Goal: Transaction & Acquisition: Purchase product/service

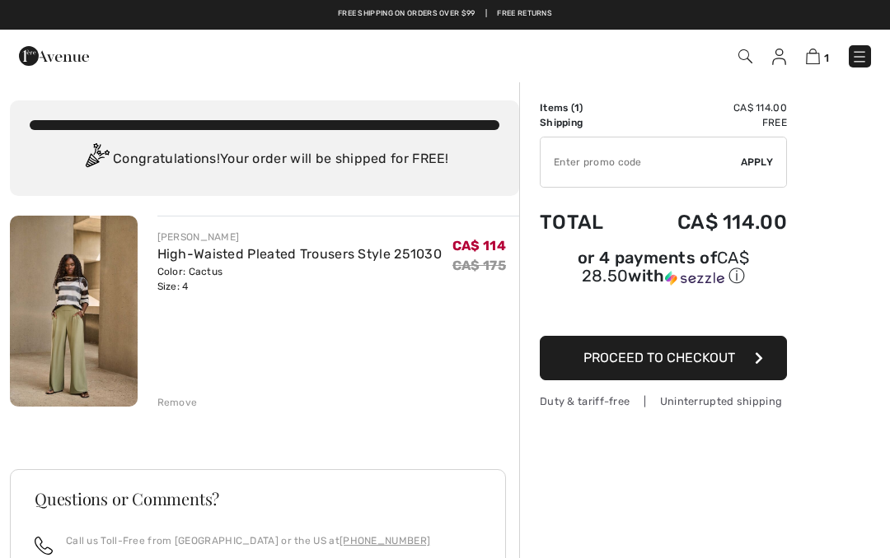
click at [186, 395] on div "Remove" at bounding box center [177, 402] width 40 height 15
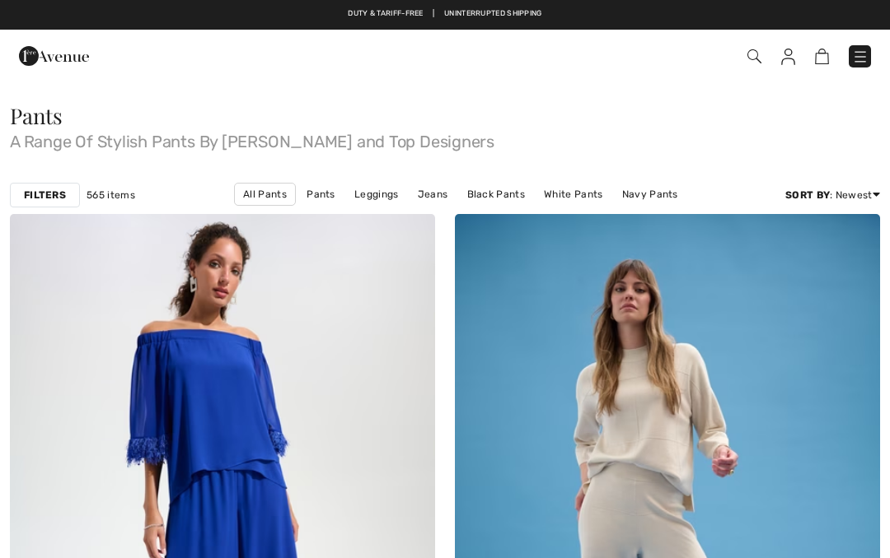
checkbox input "true"
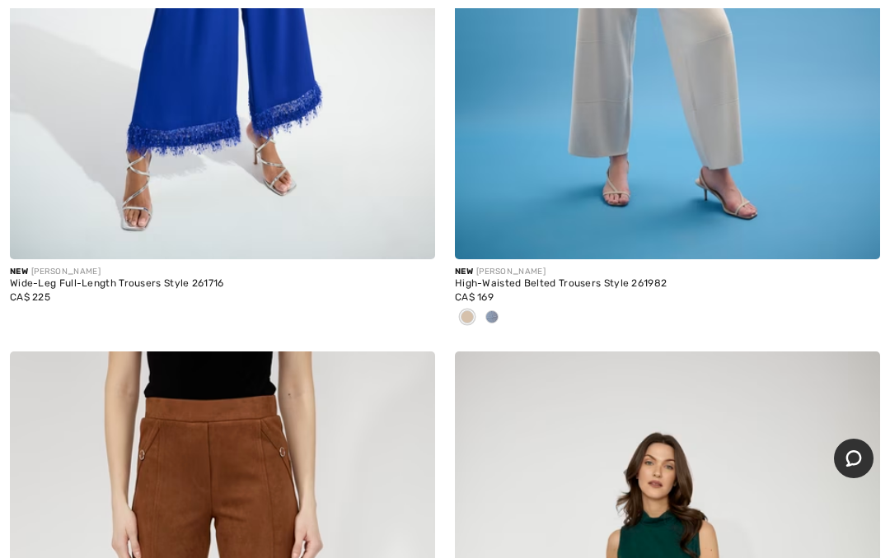
scroll to position [597, 0]
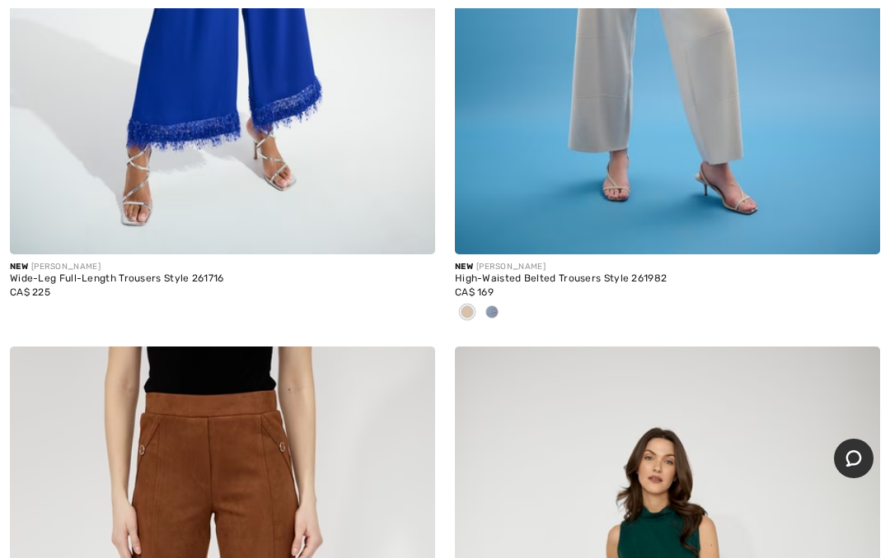
click at [488, 325] on div at bounding box center [491, 313] width 25 height 27
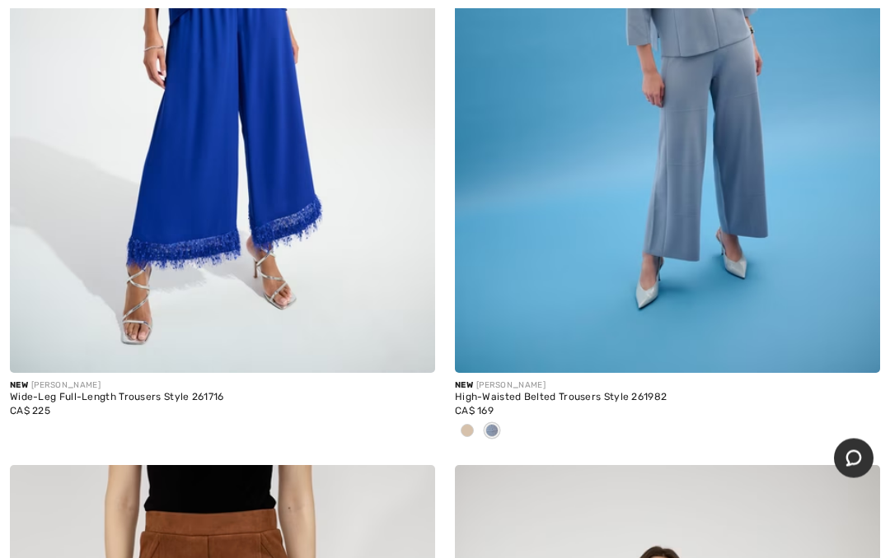
scroll to position [479, 0]
click at [694, 179] on img at bounding box center [667, 55] width 425 height 638
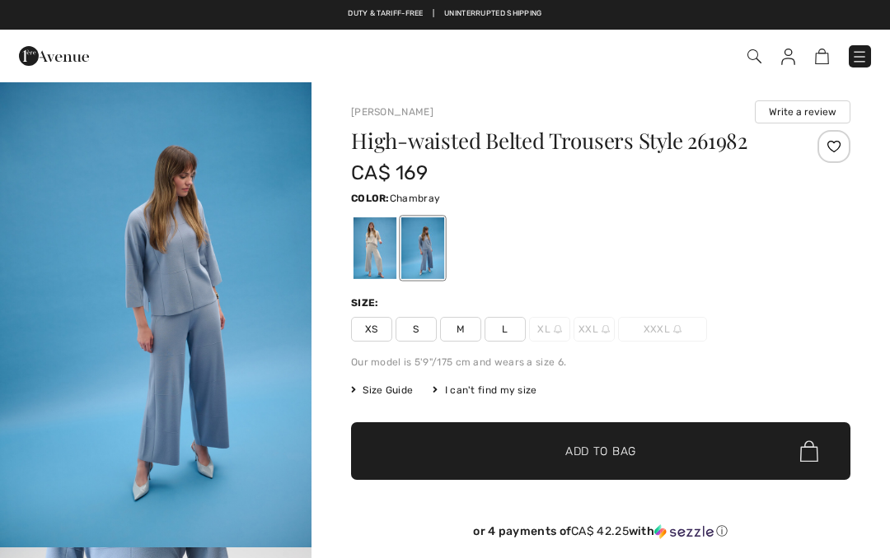
checkbox input "true"
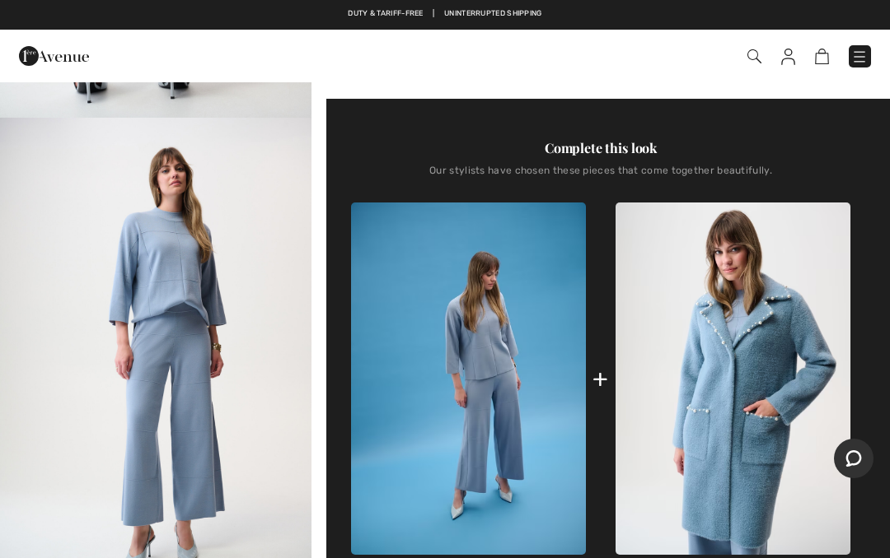
scroll to position [538, 0]
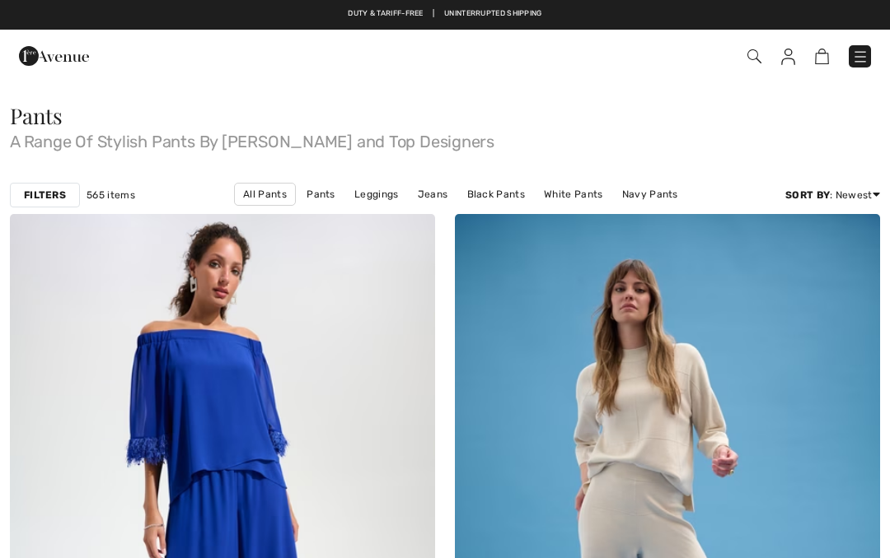
checkbox input "true"
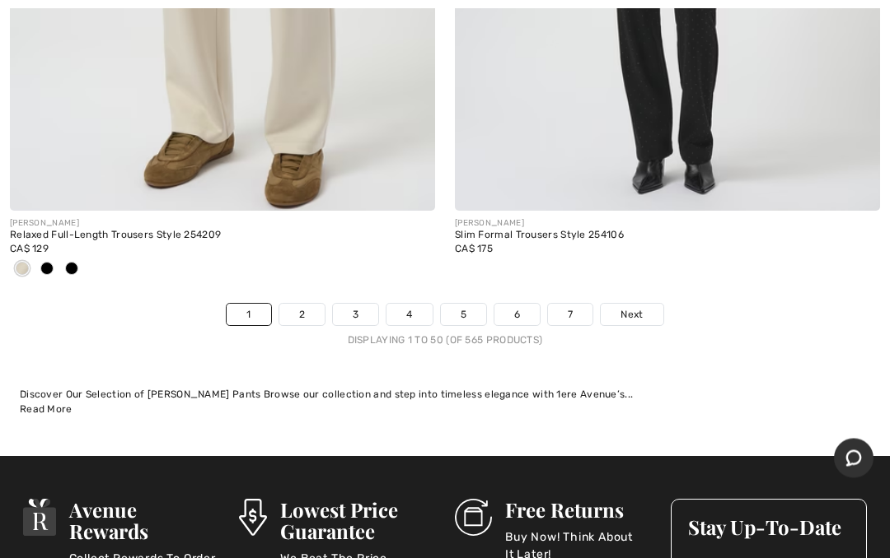
scroll to position [18422, 0]
click at [305, 304] on link "2" at bounding box center [301, 314] width 45 height 21
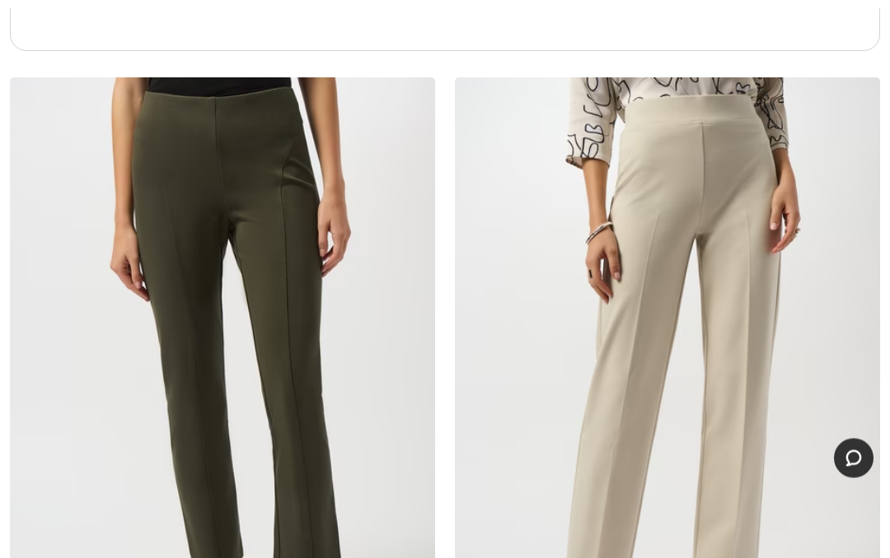
scroll to position [4561, 0]
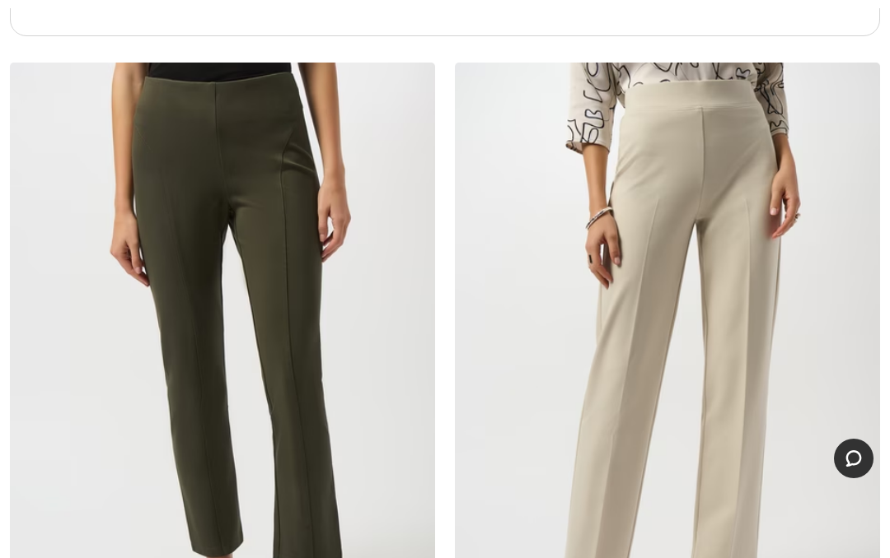
click at [285, 310] on img at bounding box center [222, 382] width 425 height 638
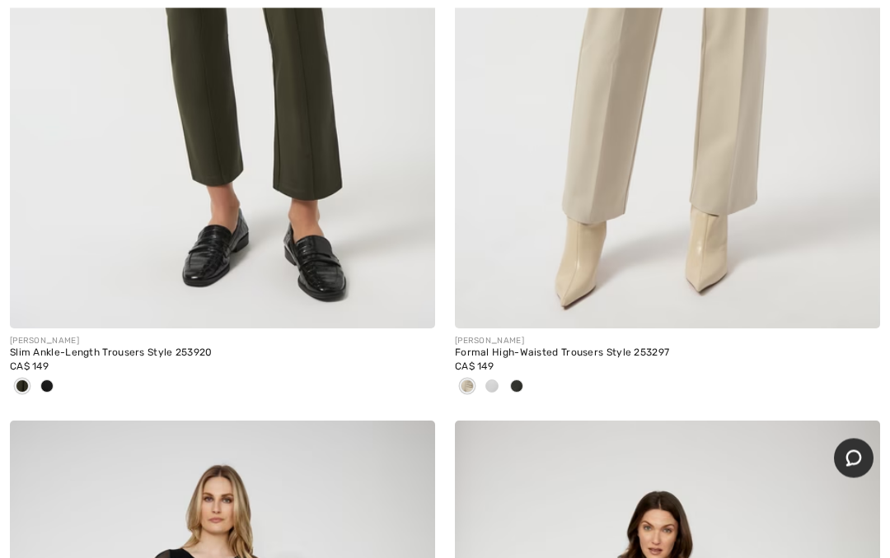
scroll to position [4933, 0]
click at [516, 390] on div at bounding box center [516, 387] width 25 height 27
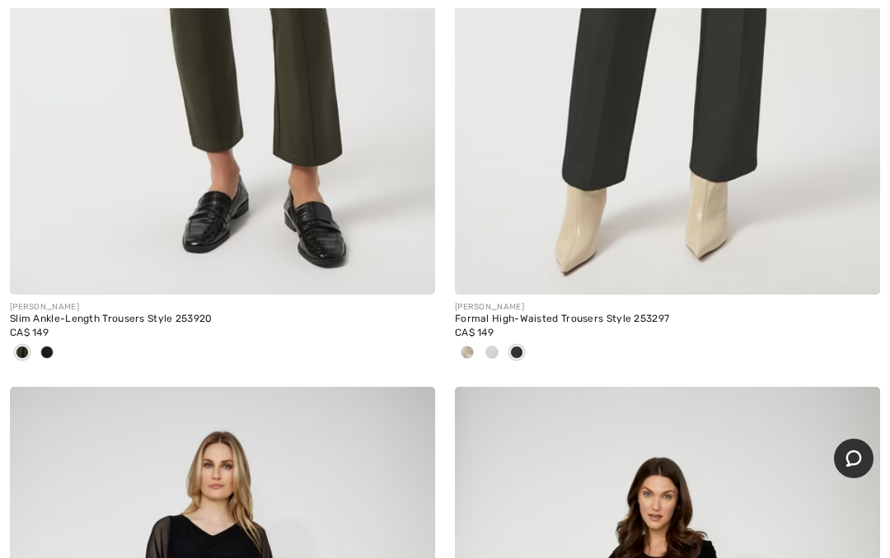
scroll to position [5000, 0]
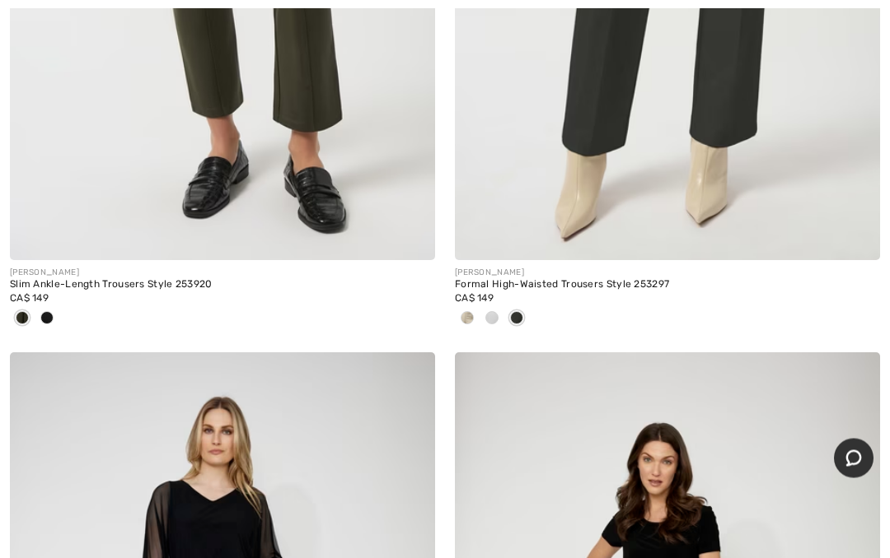
click at [464, 315] on span at bounding box center [466, 318] width 13 height 13
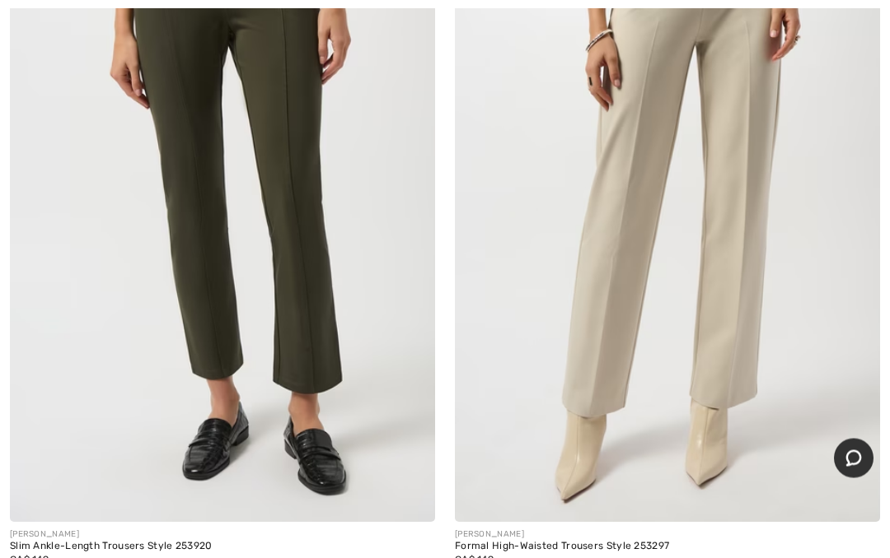
scroll to position [4740, 0]
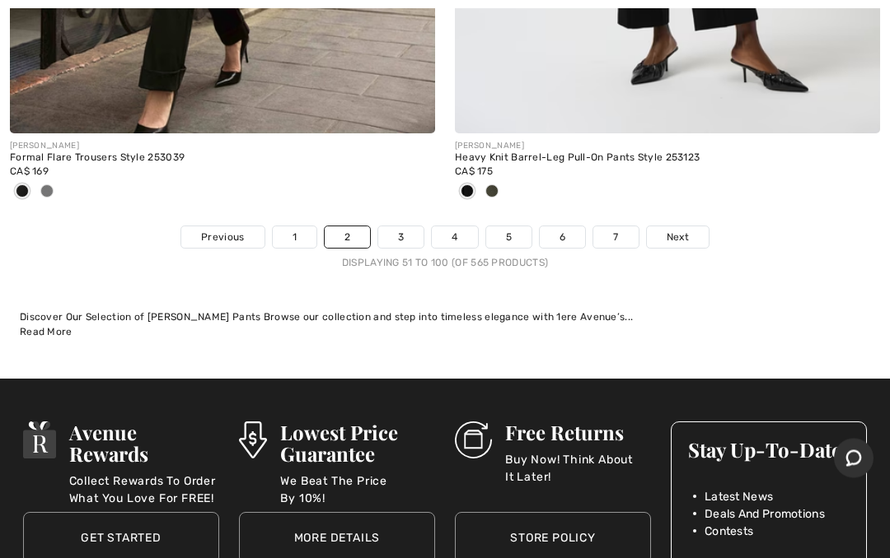
scroll to position [18472, 0]
click at [401, 227] on link "3" at bounding box center [400, 237] width 45 height 21
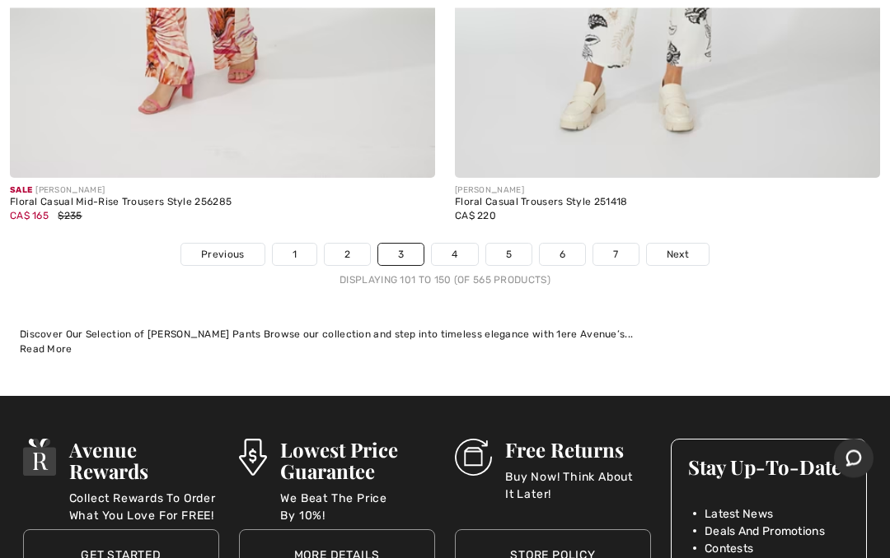
scroll to position [18346, 0]
click at [441, 247] on link "4" at bounding box center [454, 254] width 45 height 21
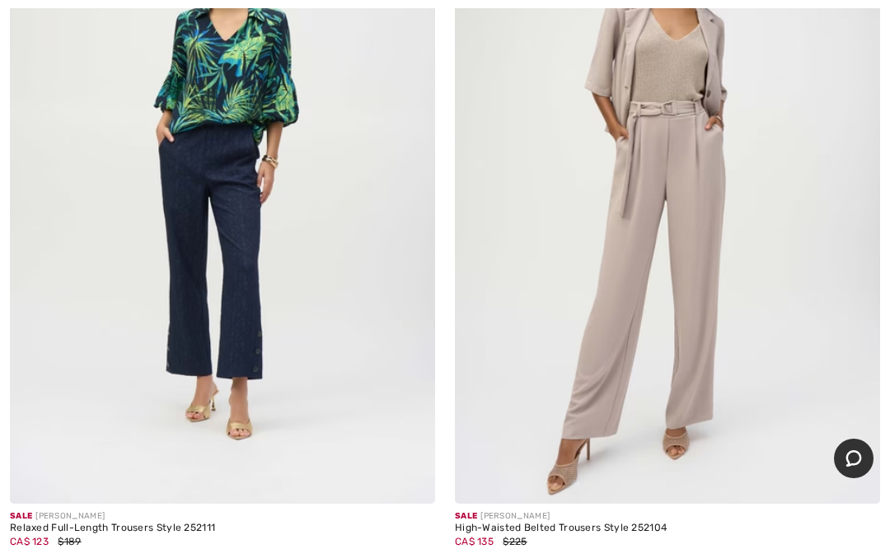
scroll to position [6870, 0]
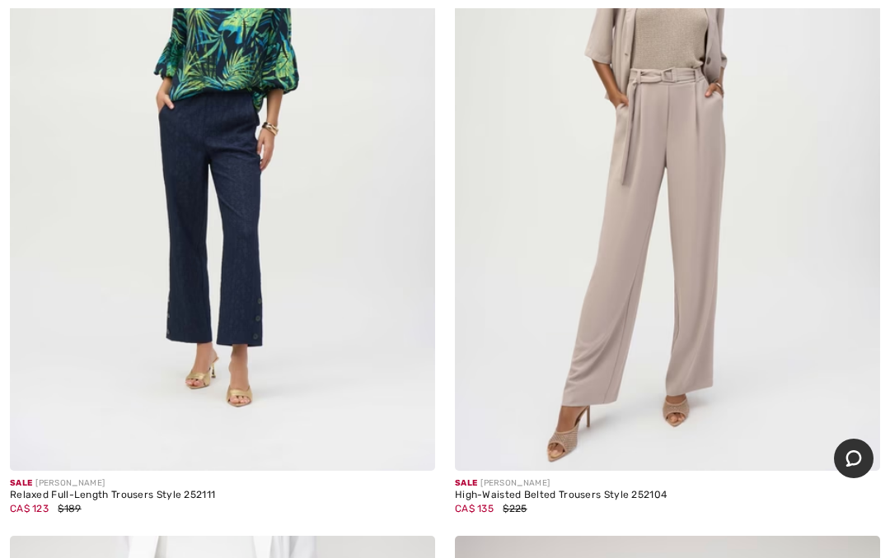
click at [659, 276] on img at bounding box center [667, 153] width 425 height 638
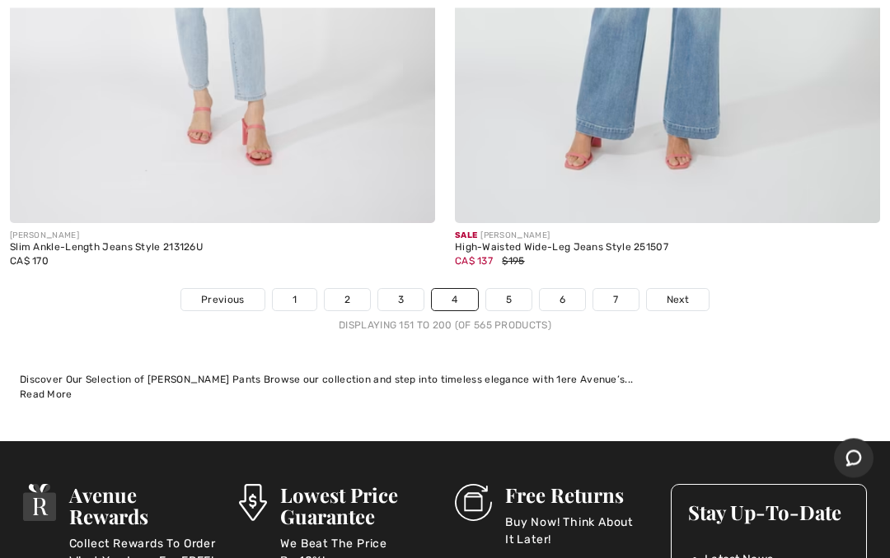
scroll to position [18369, 0]
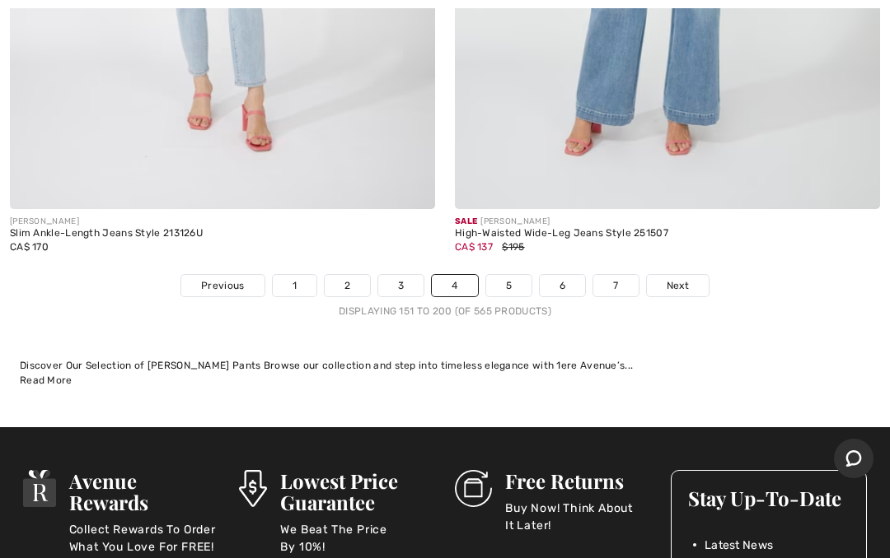
click at [510, 275] on link "5" at bounding box center [508, 285] width 45 height 21
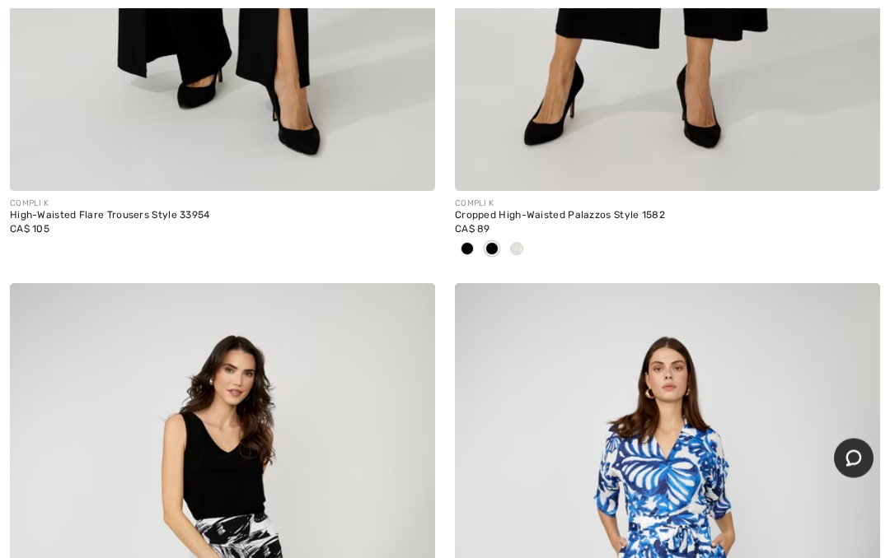
scroll to position [12442, 0]
click at [464, 250] on div at bounding box center [467, 249] width 25 height 27
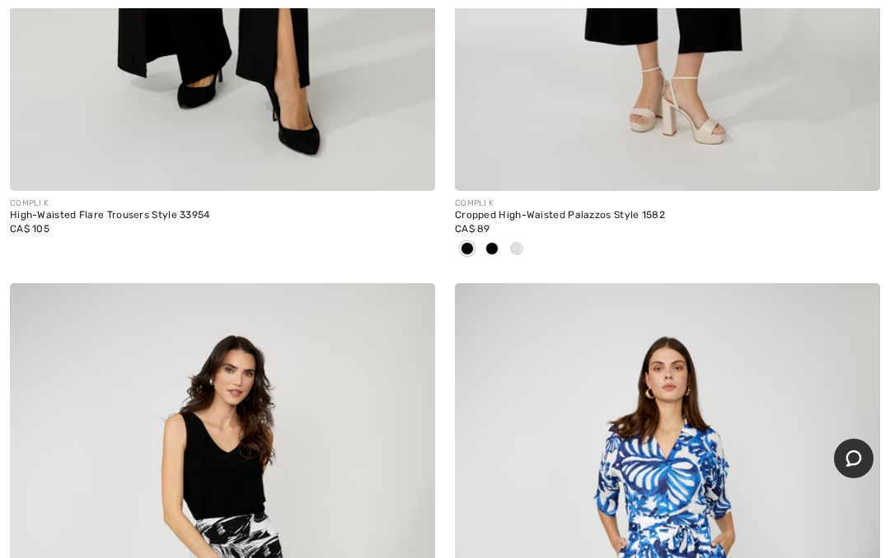
click at [465, 242] on span at bounding box center [466, 248] width 13 height 13
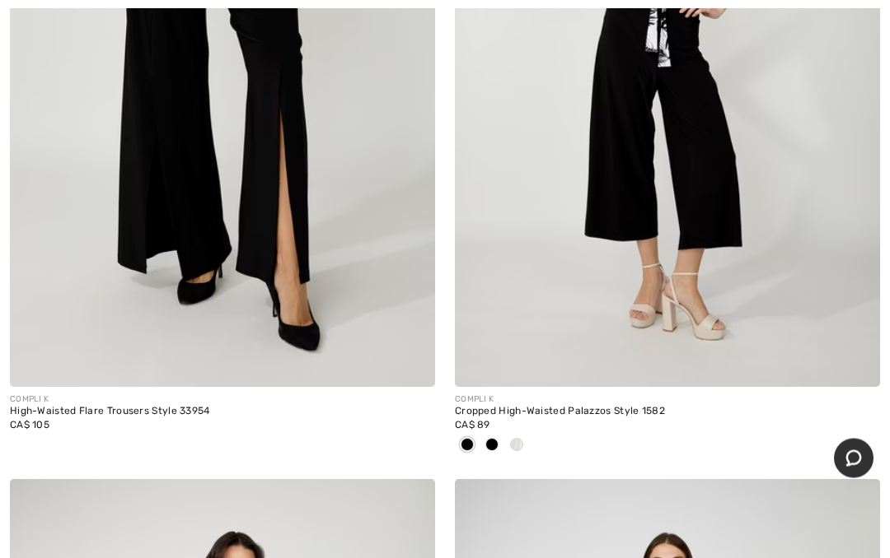
click at [462, 439] on span at bounding box center [466, 445] width 13 height 13
click at [517, 438] on span at bounding box center [516, 444] width 13 height 13
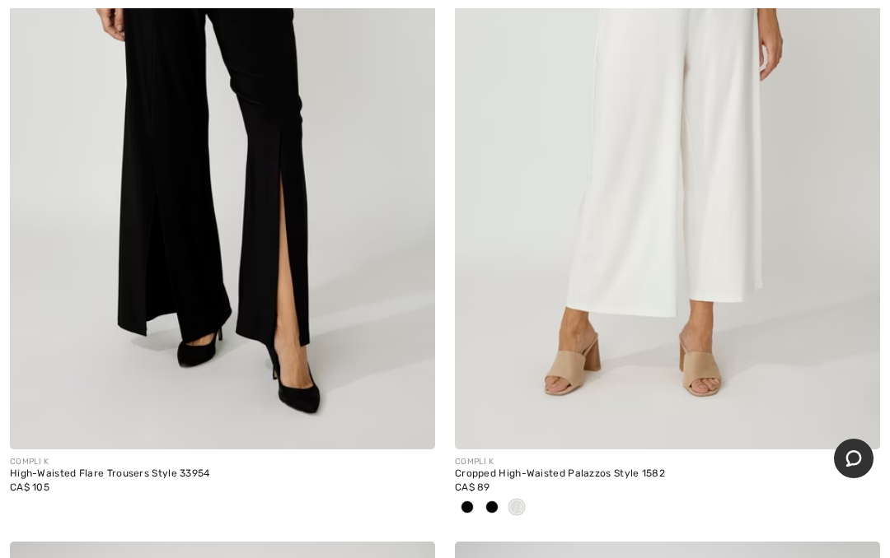
scroll to position [12183, 0]
click at [494, 495] on div at bounding box center [491, 508] width 25 height 27
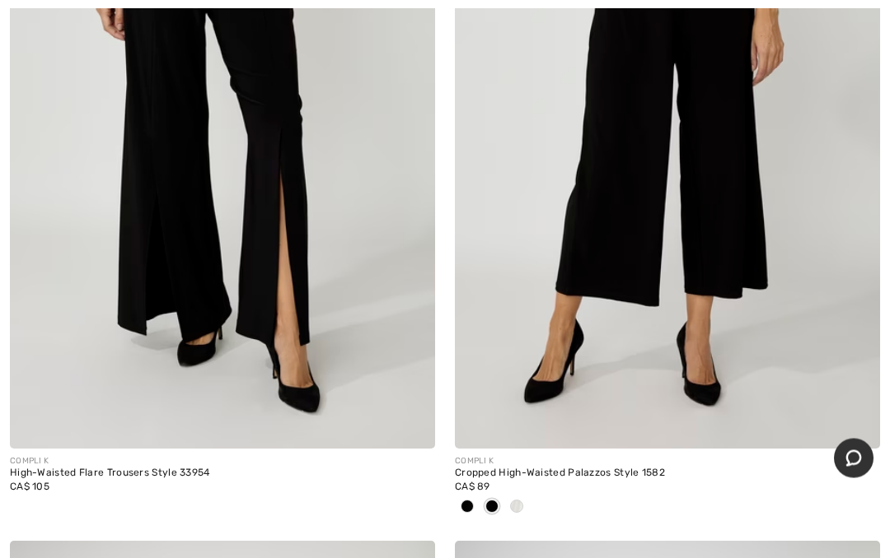
scroll to position [12184, 0]
click at [633, 343] on img at bounding box center [667, 130] width 425 height 638
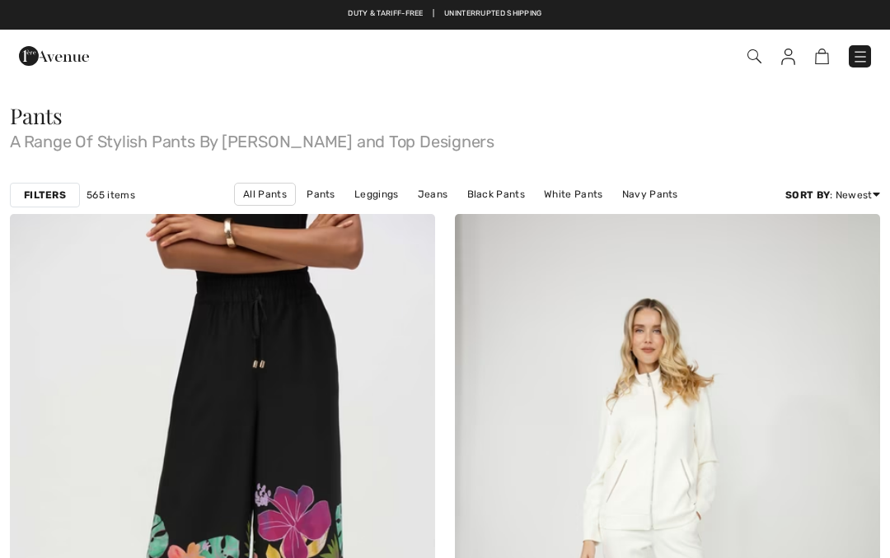
scroll to position [12256, 0]
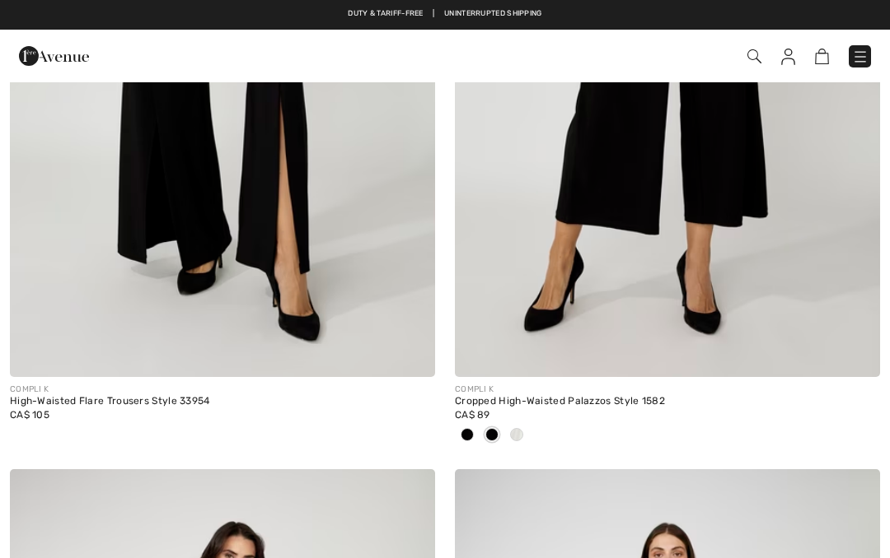
checkbox input "true"
click at [520, 428] on span at bounding box center [516, 434] width 13 height 13
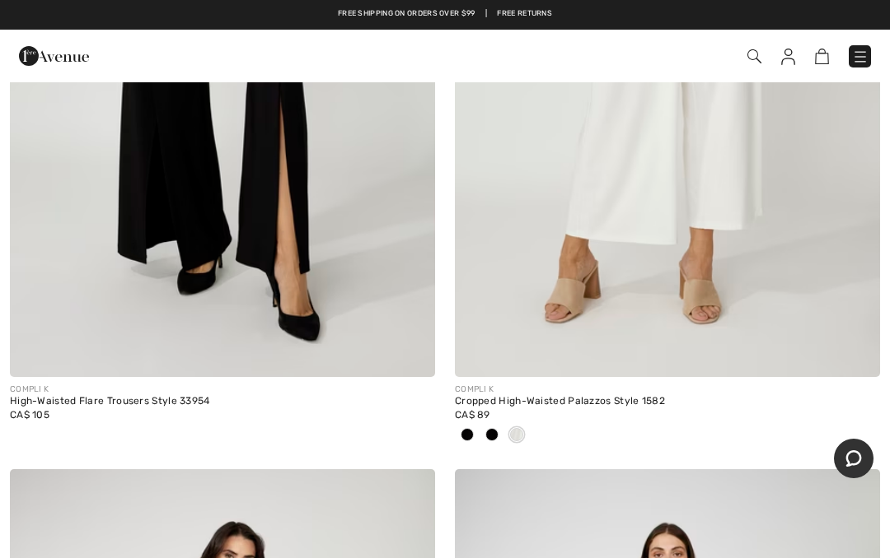
click at [458, 430] on div at bounding box center [467, 436] width 25 height 27
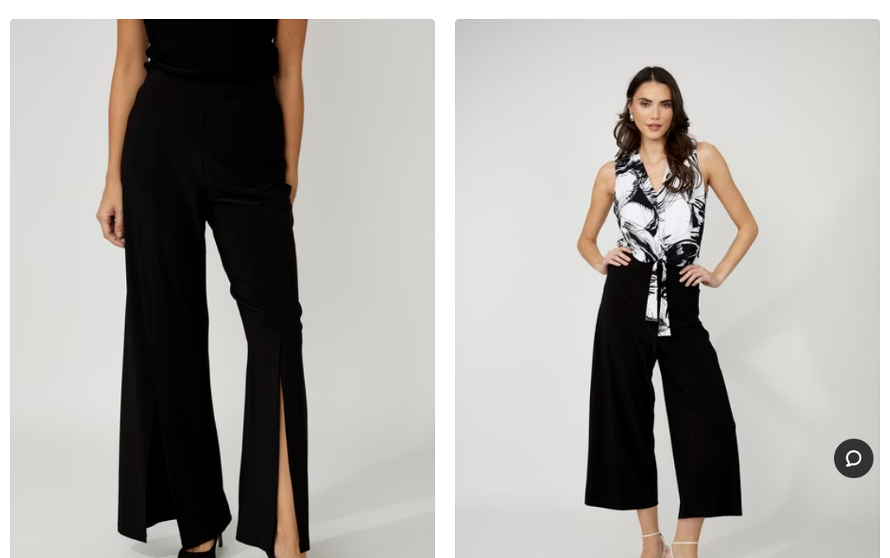
scroll to position [11982, 0]
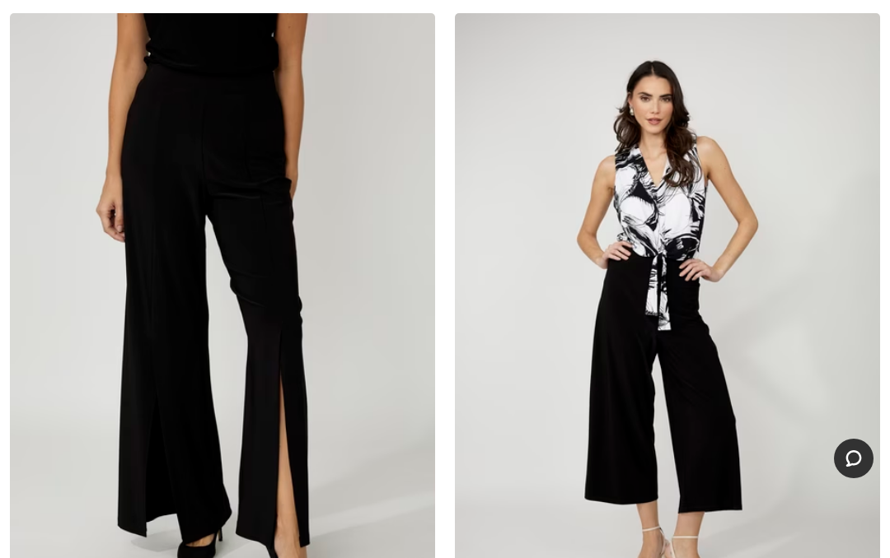
click at [633, 353] on img at bounding box center [667, 332] width 425 height 638
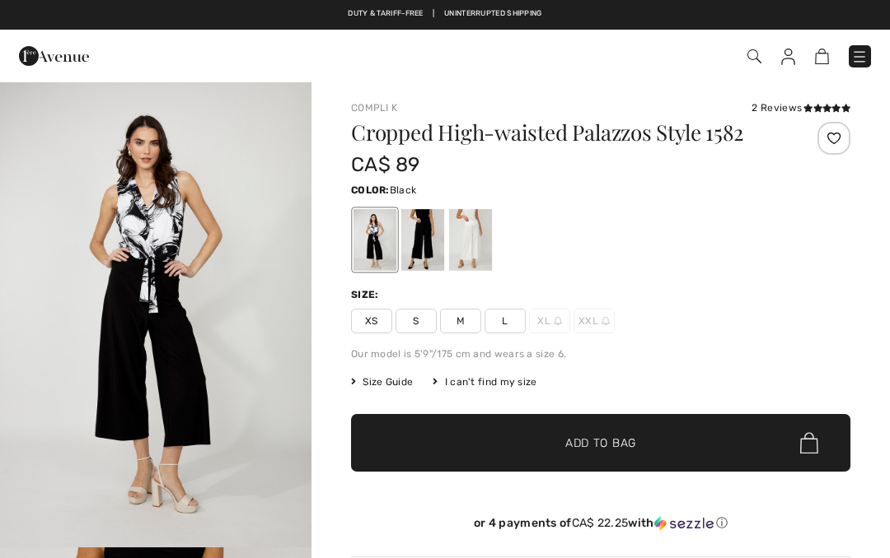
checkbox input "true"
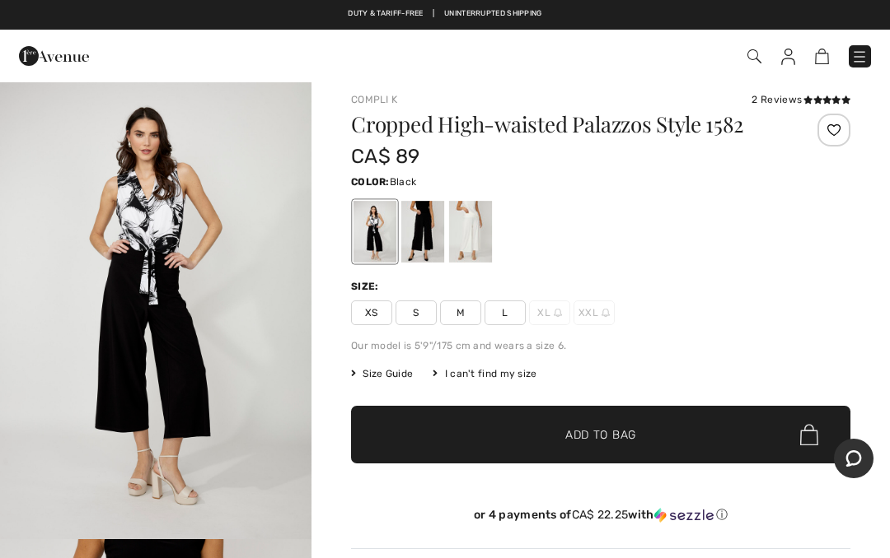
click at [468, 222] on div at bounding box center [470, 232] width 43 height 62
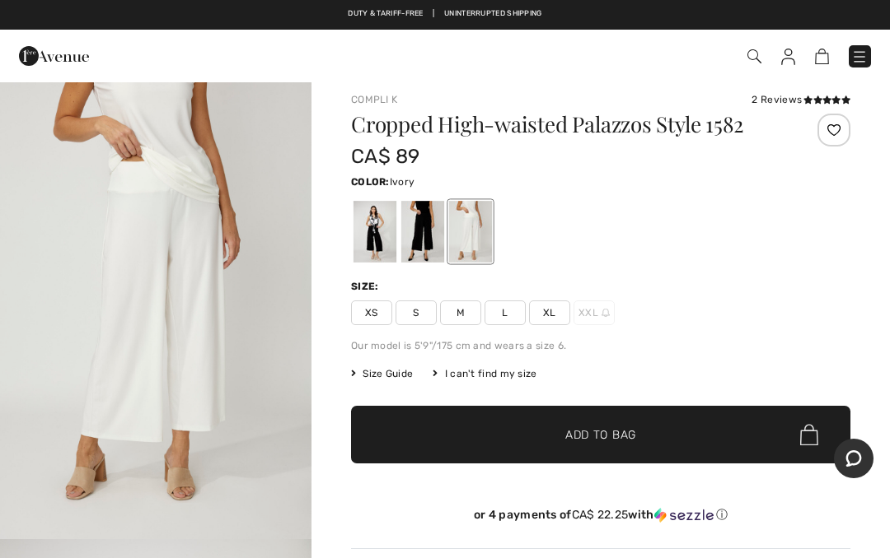
click at [381, 320] on span "XS" at bounding box center [371, 313] width 41 height 25
click at [530, 437] on span "✔ Added to Bag" at bounding box center [575, 435] width 100 height 17
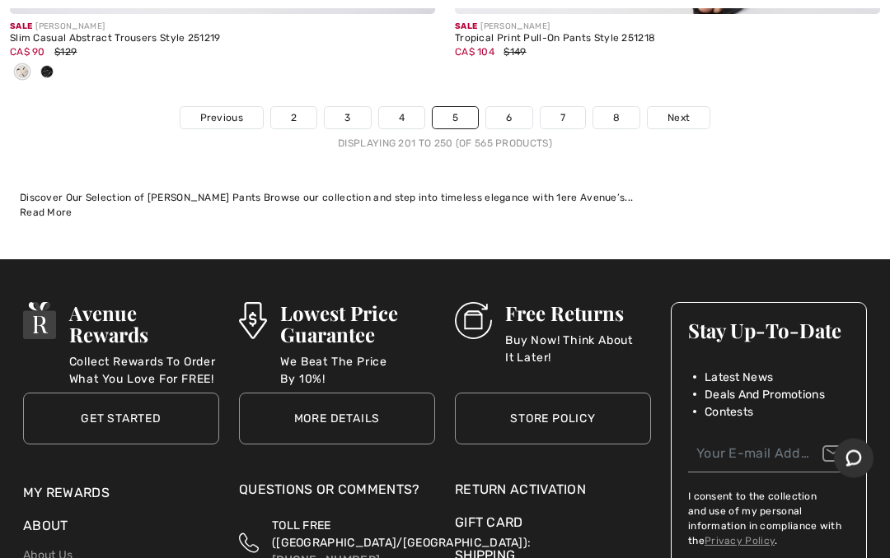
scroll to position [18646, 0]
click at [488, 107] on link "6" at bounding box center [508, 117] width 45 height 21
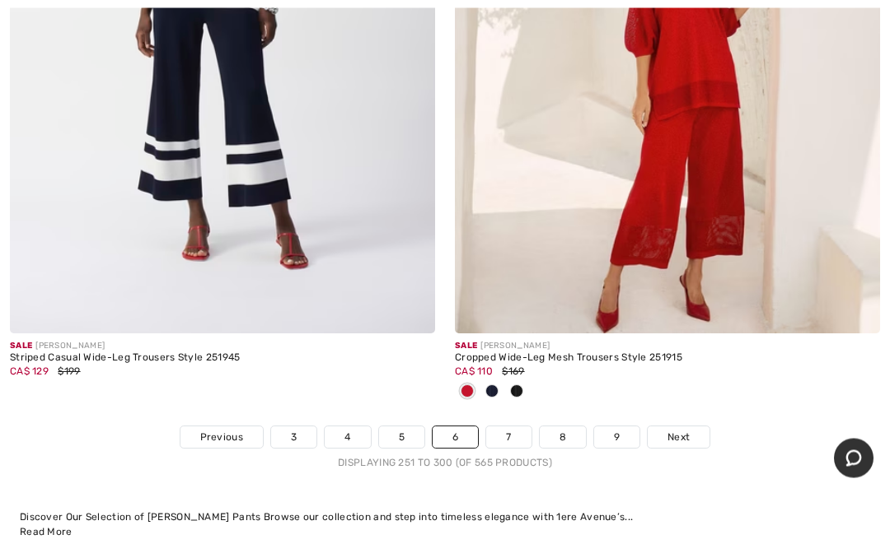
scroll to position [18299, 0]
click at [504, 427] on link "7" at bounding box center [508, 437] width 44 height 21
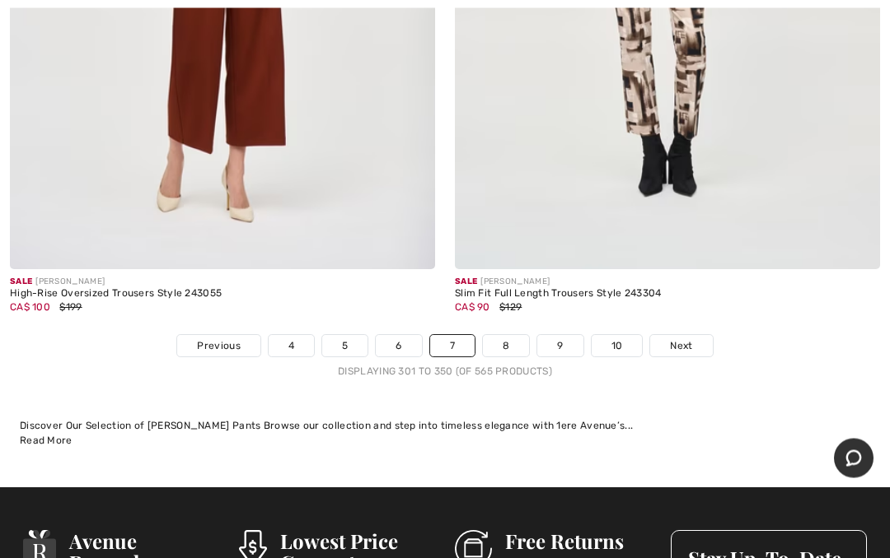
scroll to position [18282, 0]
click at [507, 335] on link "8" at bounding box center [506, 345] width 46 height 21
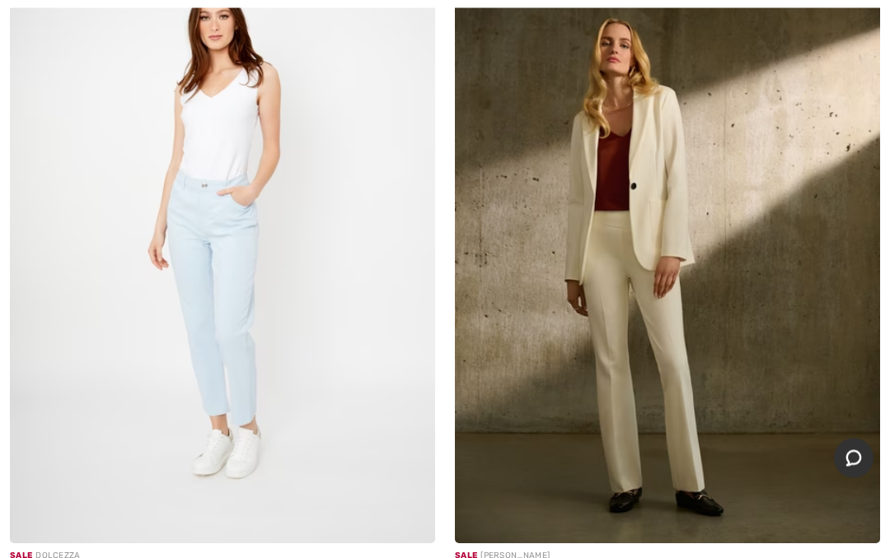
scroll to position [8230, 0]
click at [607, 367] on img at bounding box center [667, 225] width 425 height 638
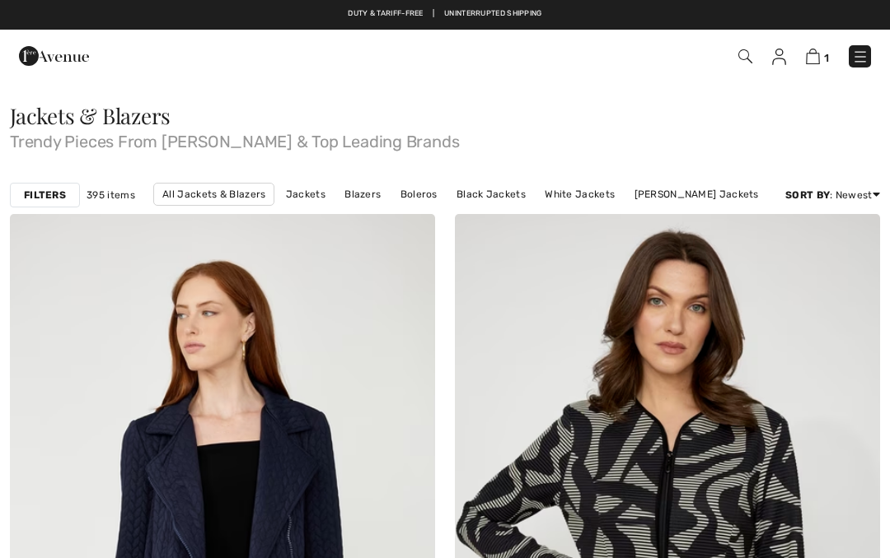
checkbox input "true"
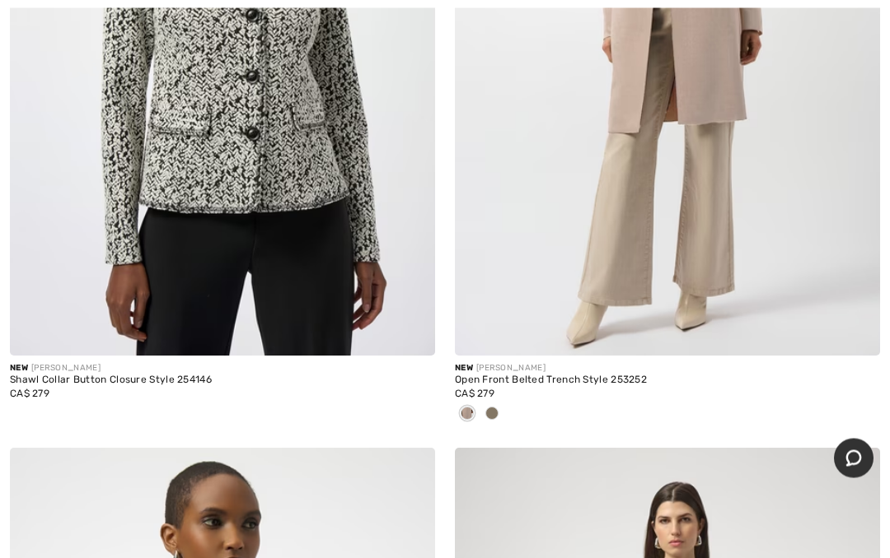
scroll to position [10116, 0]
click at [493, 409] on span at bounding box center [491, 413] width 13 height 13
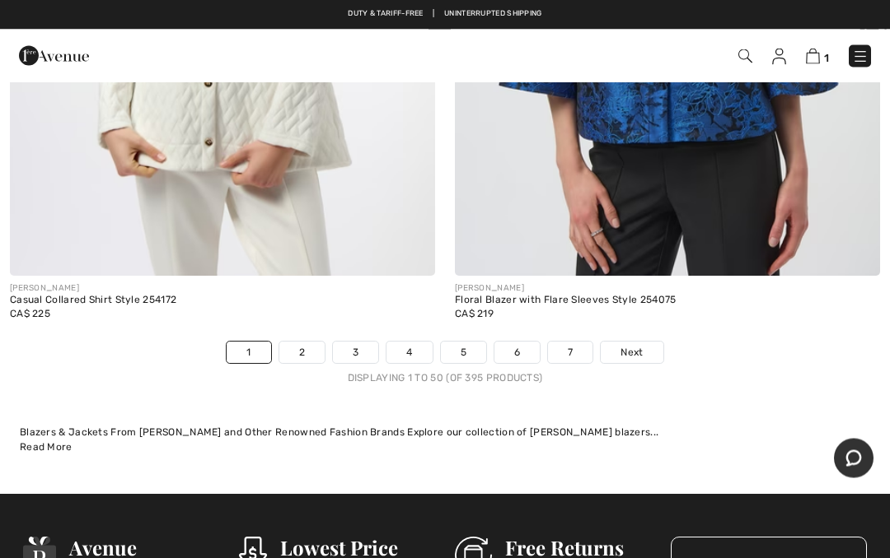
scroll to position [18357, 0]
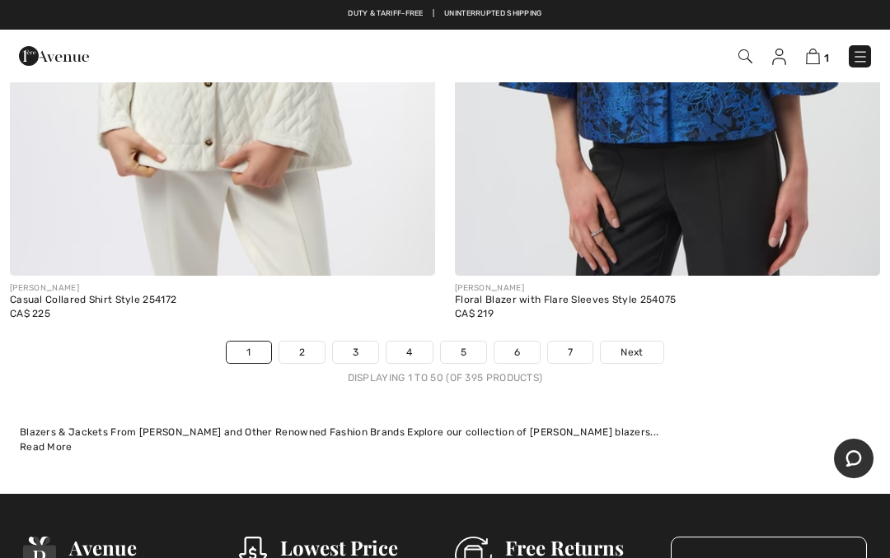
click at [299, 342] on link "2" at bounding box center [301, 352] width 45 height 21
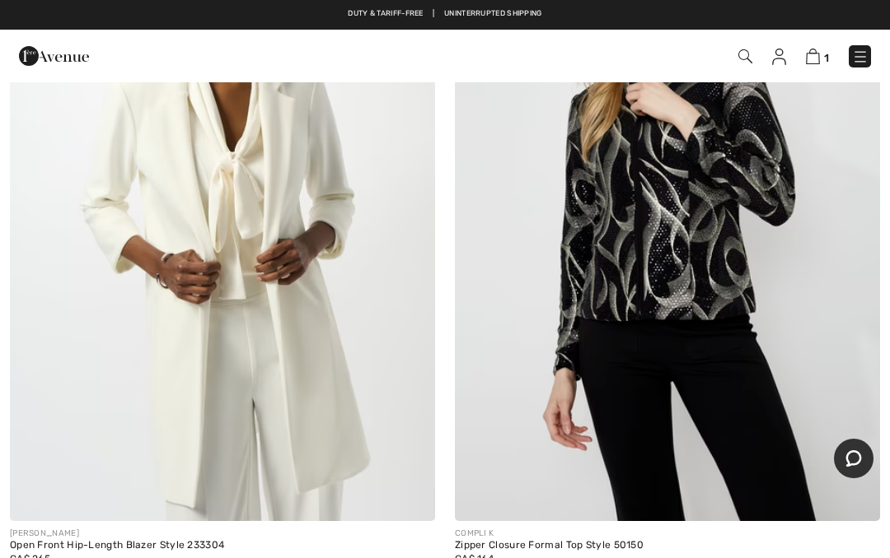
scroll to position [1023, 0]
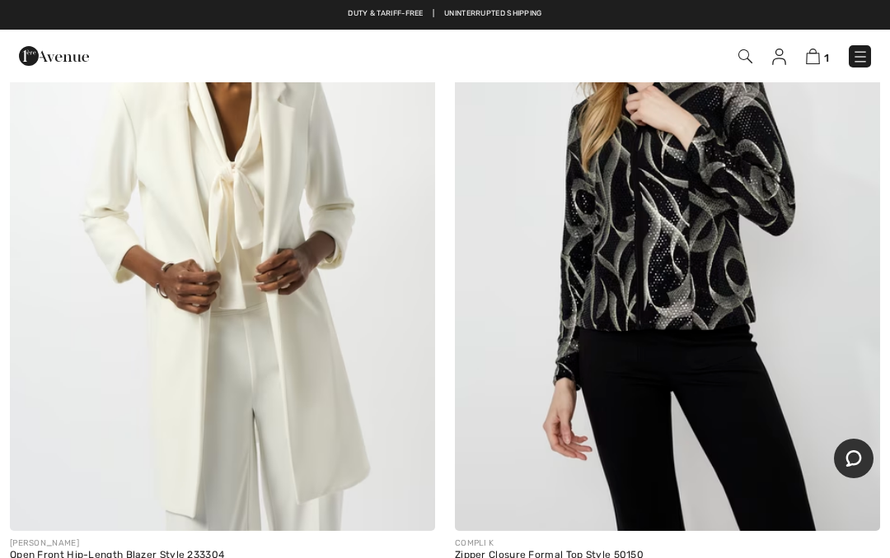
click at [5, 558] on div "JOSEPH RIBKOFF Open Front Hip-Length Blazer Style 233304 CA$ 265" at bounding box center [222, 259] width 445 height 730
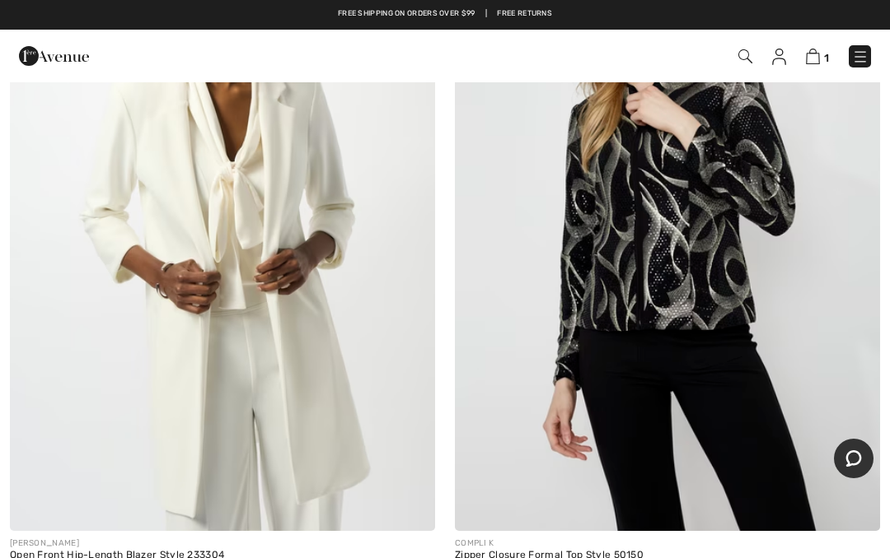
scroll to position [1016, 0]
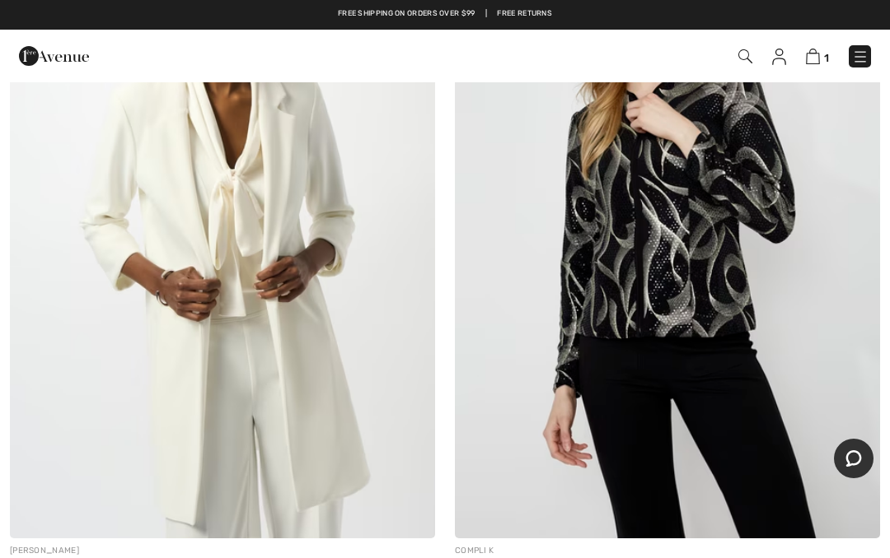
click at [258, 424] on img at bounding box center [222, 220] width 425 height 638
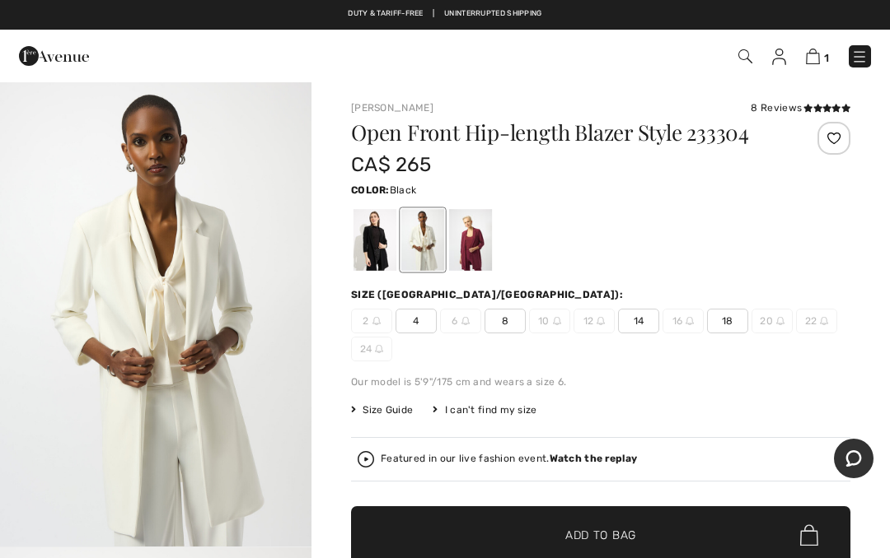
click at [372, 240] on div at bounding box center [374, 240] width 43 height 62
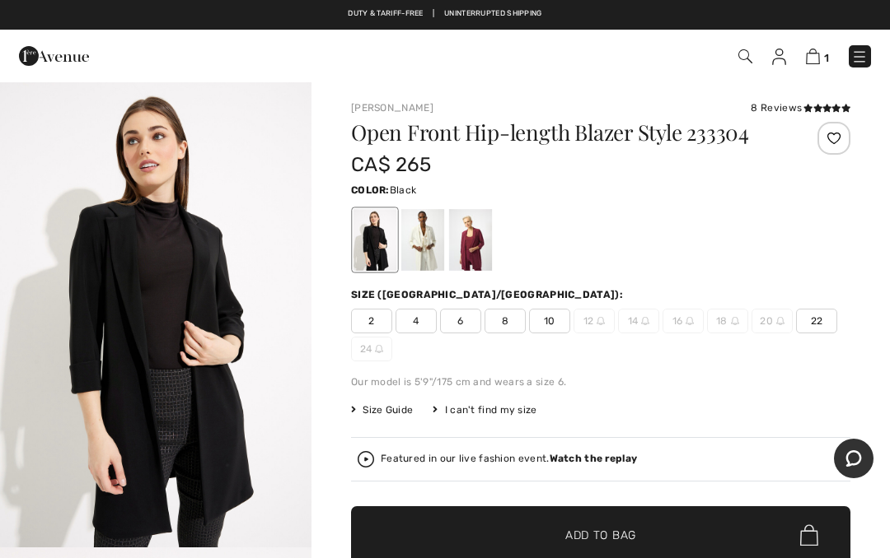
click at [429, 236] on div at bounding box center [422, 240] width 43 height 62
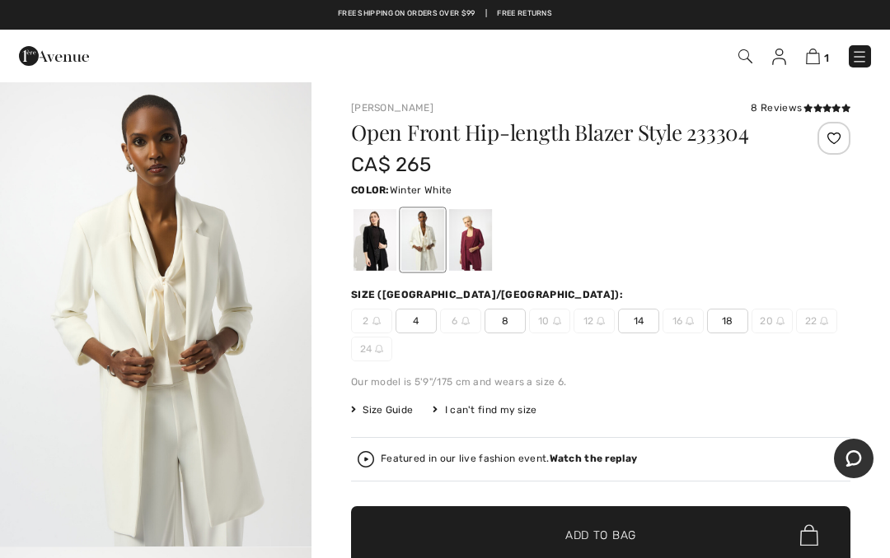
click at [480, 228] on div at bounding box center [470, 240] width 43 height 62
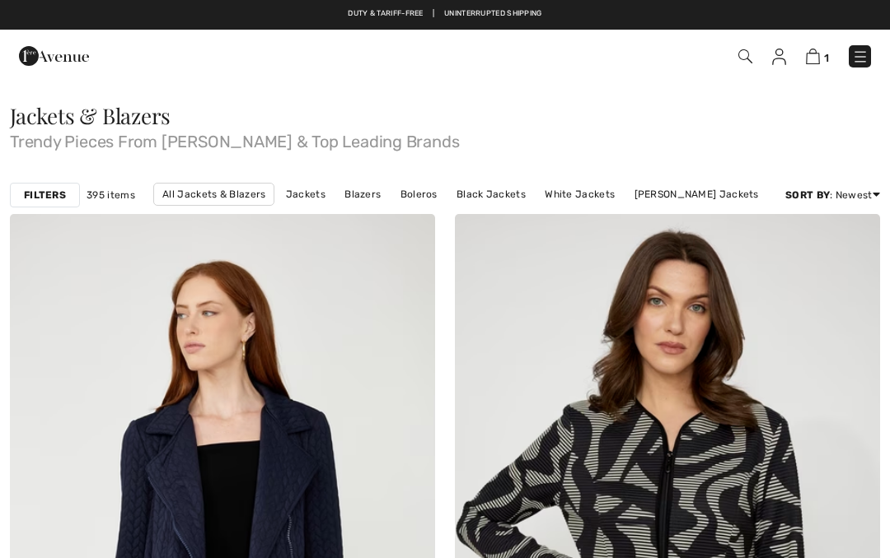
checkbox input "true"
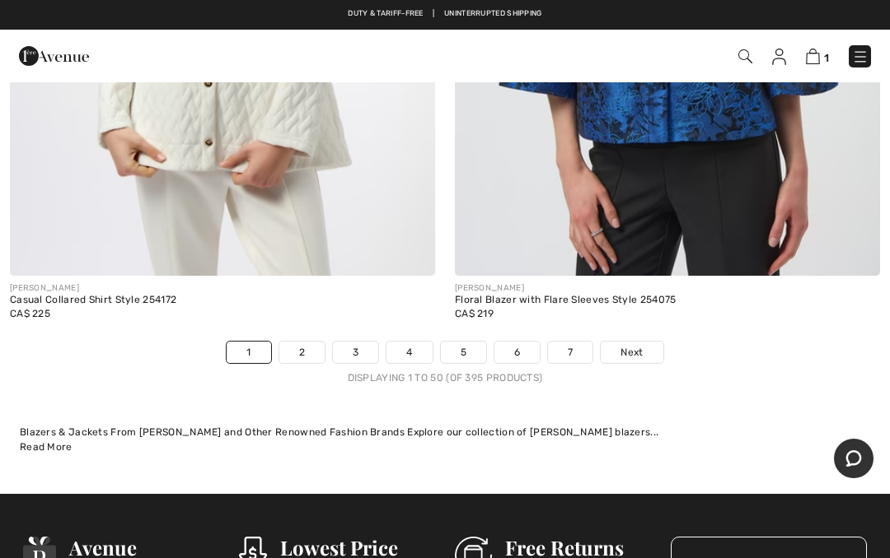
scroll to position [18356, 0]
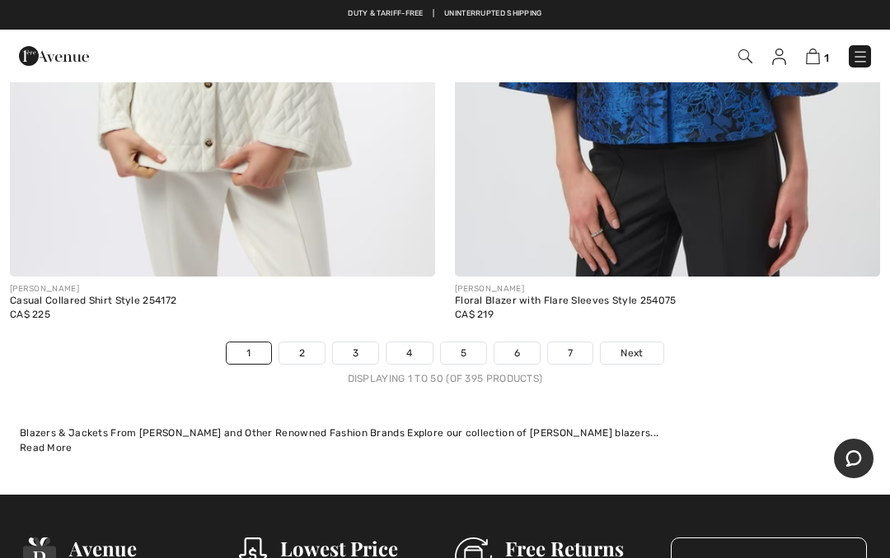
click at [311, 343] on link "2" at bounding box center [301, 353] width 45 height 21
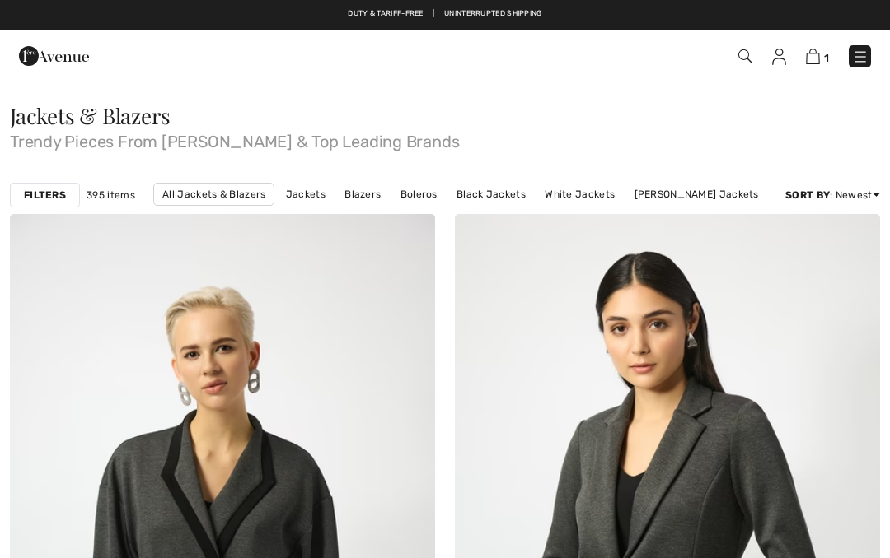
checkbox input "true"
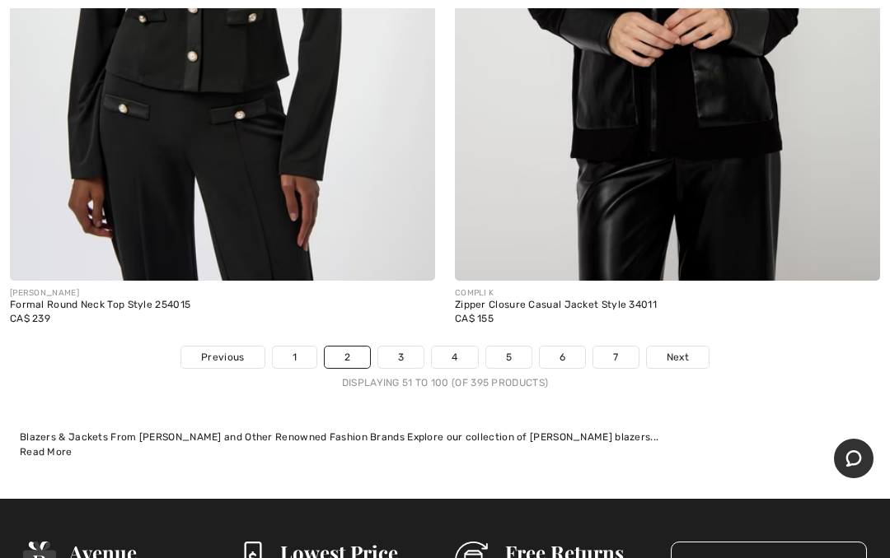
scroll to position [18273, 0]
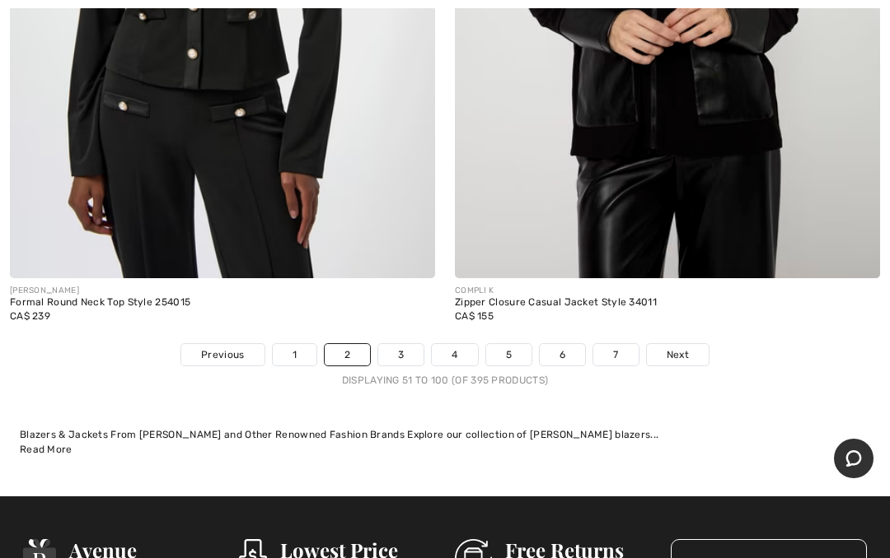
click at [395, 344] on link "3" at bounding box center [400, 354] width 45 height 21
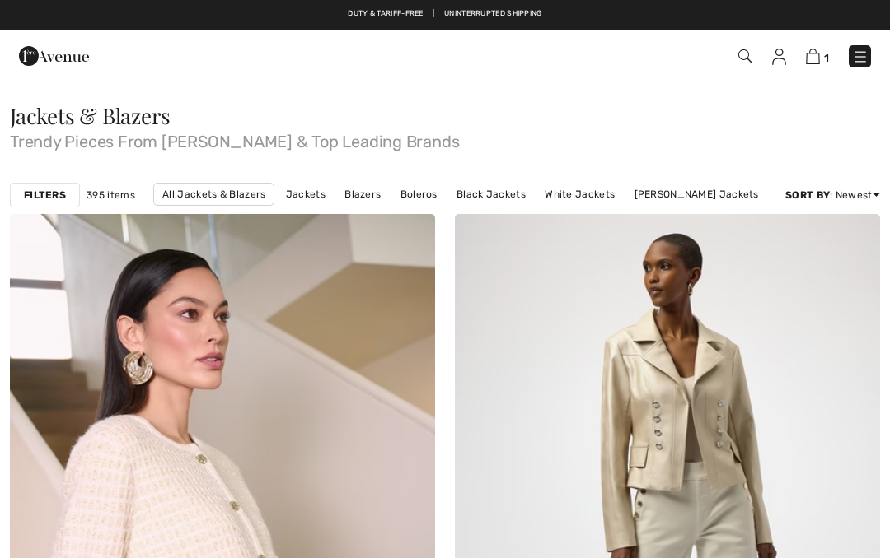
checkbox input "true"
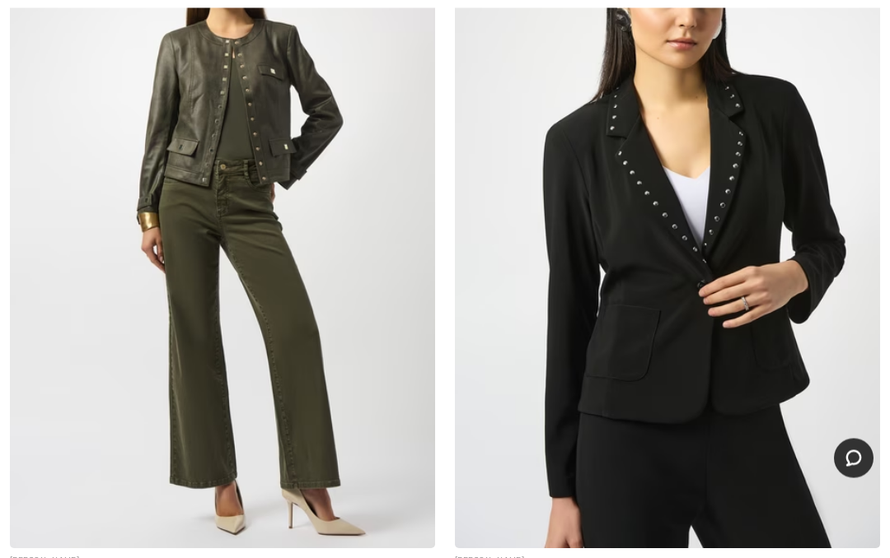
scroll to position [9896, 0]
click at [284, 378] on img at bounding box center [222, 230] width 425 height 638
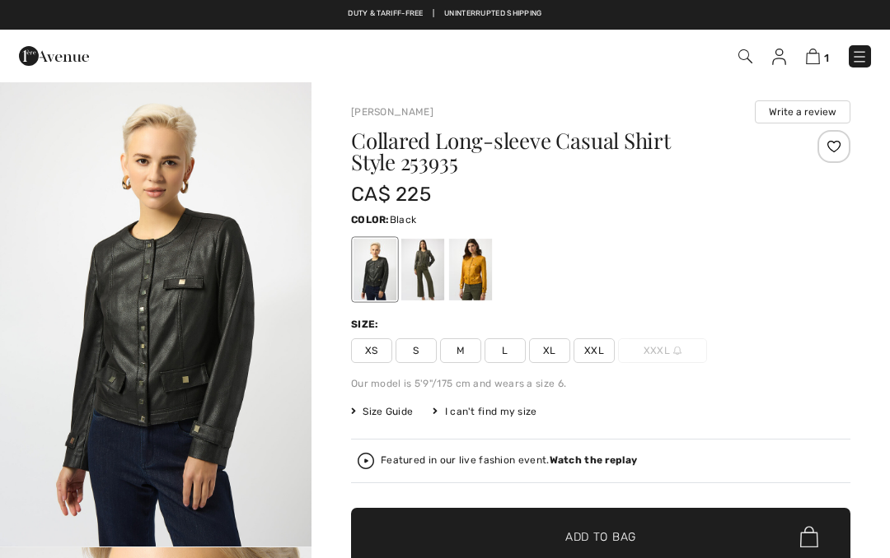
checkbox input "true"
click at [419, 263] on div at bounding box center [422, 270] width 43 height 62
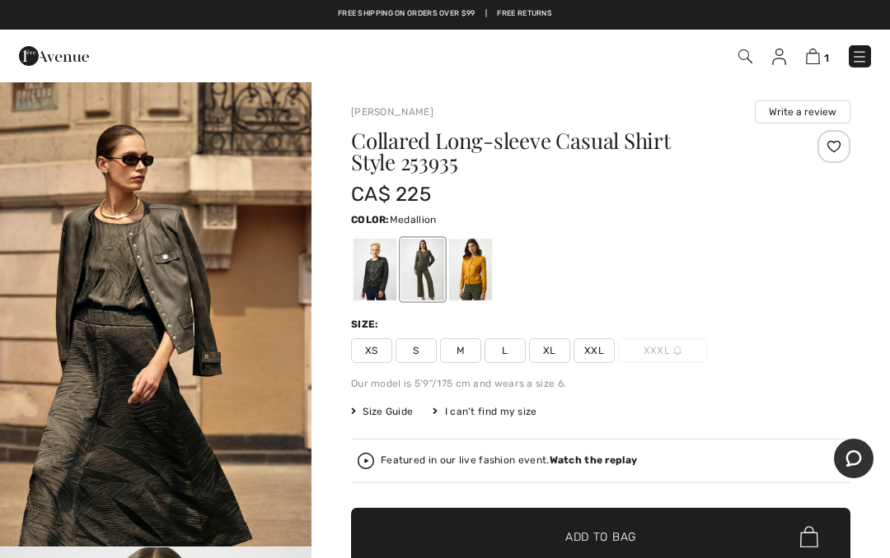
click at [474, 259] on div at bounding box center [470, 270] width 43 height 62
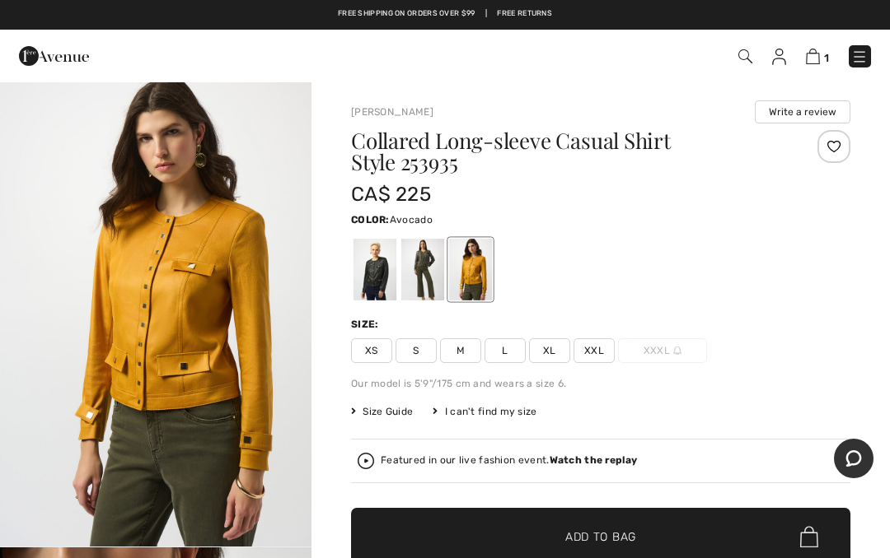
click at [418, 259] on div at bounding box center [422, 270] width 43 height 62
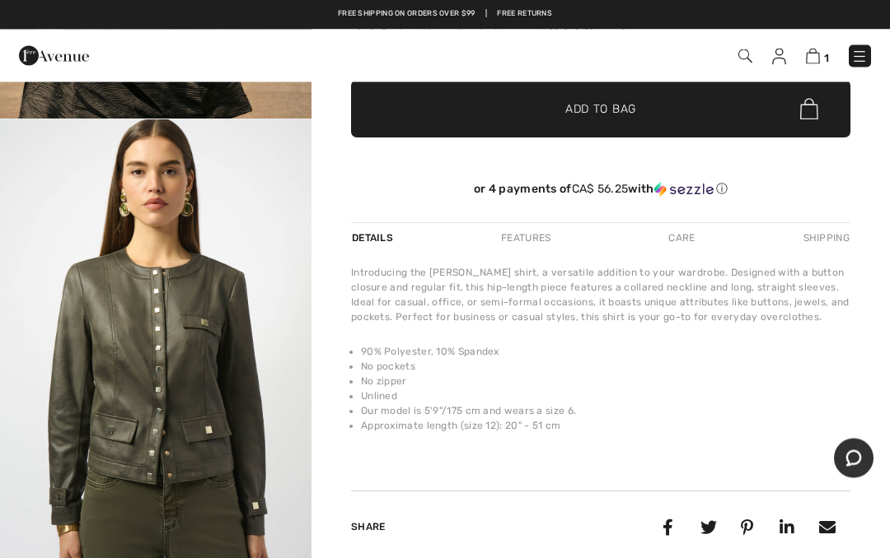
scroll to position [428, 0]
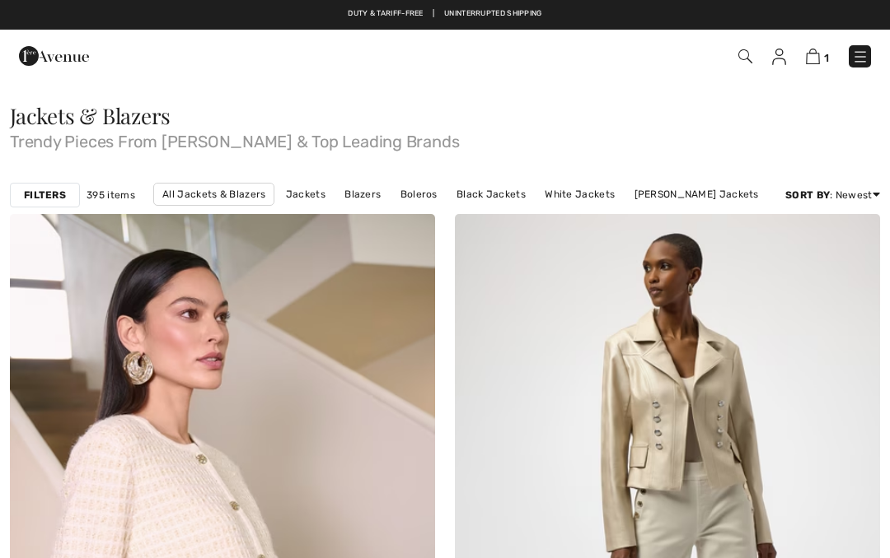
checkbox input "true"
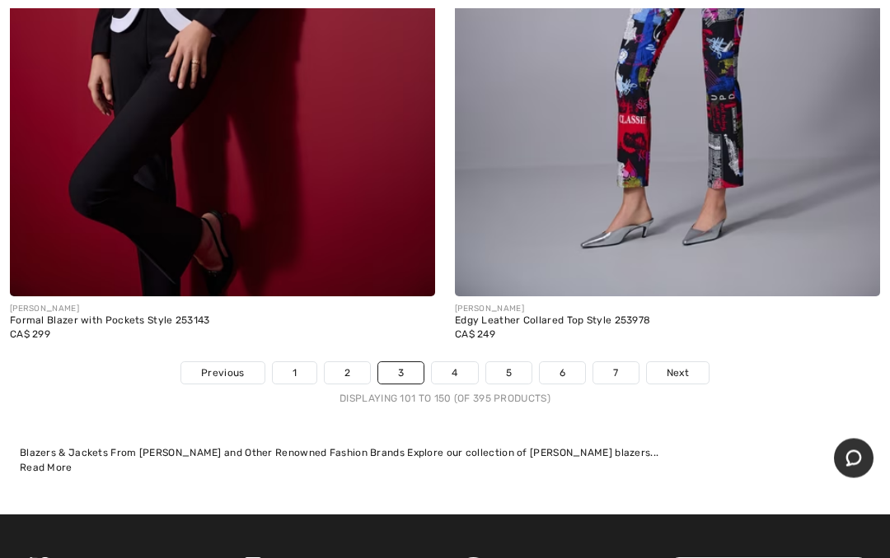
scroll to position [18310, 0]
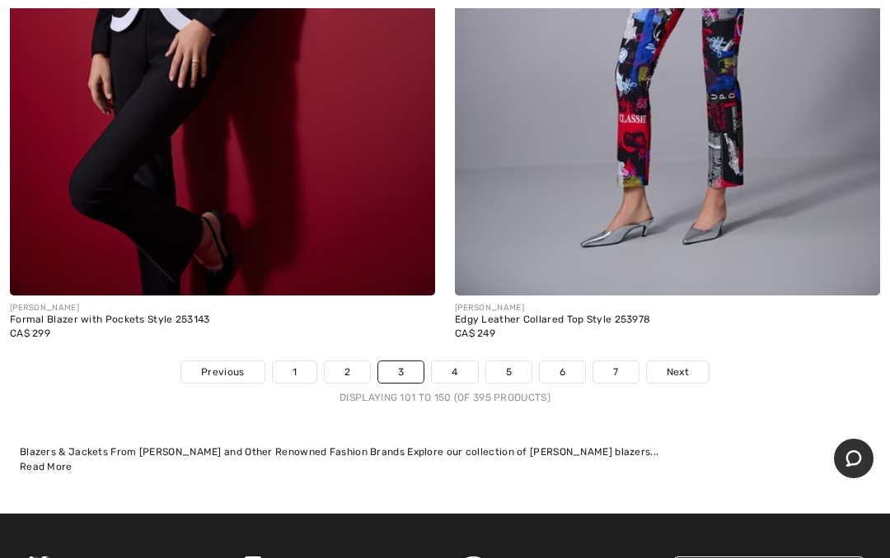
click at [455, 362] on link "4" at bounding box center [454, 372] width 45 height 21
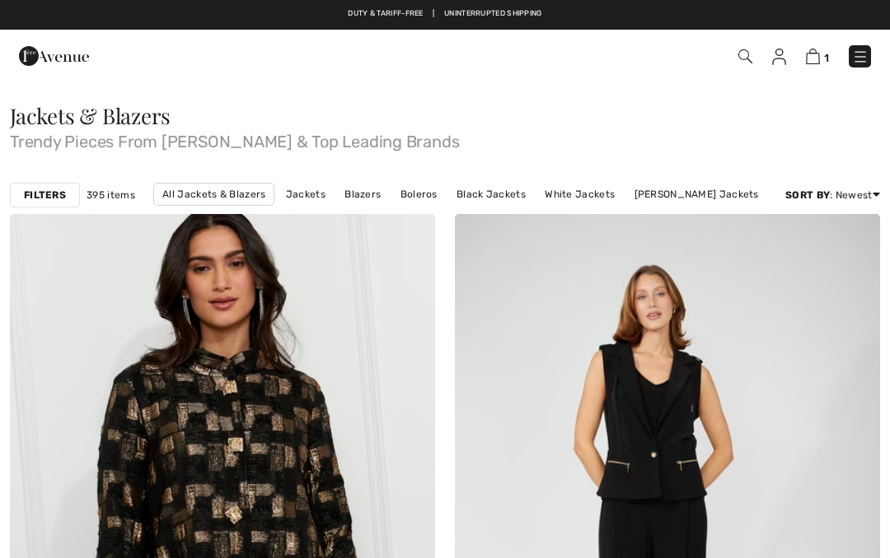
checkbox input "true"
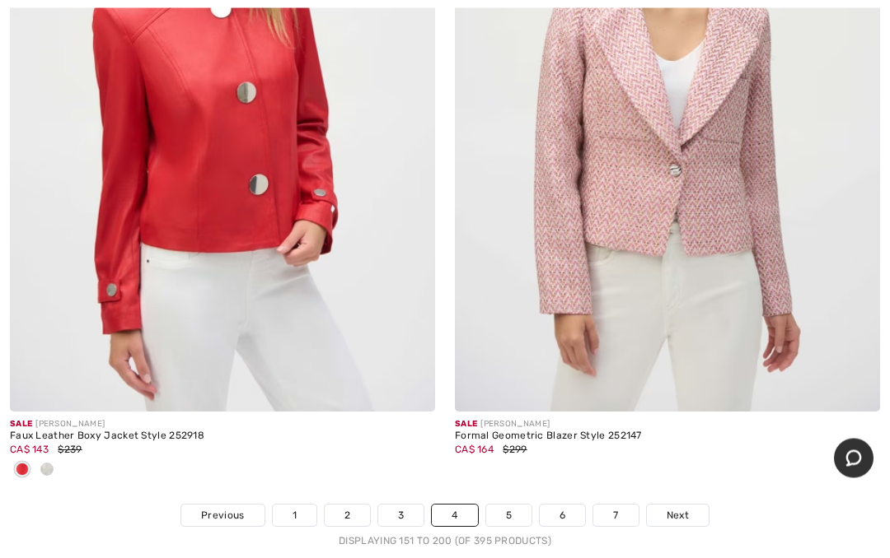
scroll to position [18139, 0]
click at [493, 505] on link "5" at bounding box center [508, 515] width 45 height 21
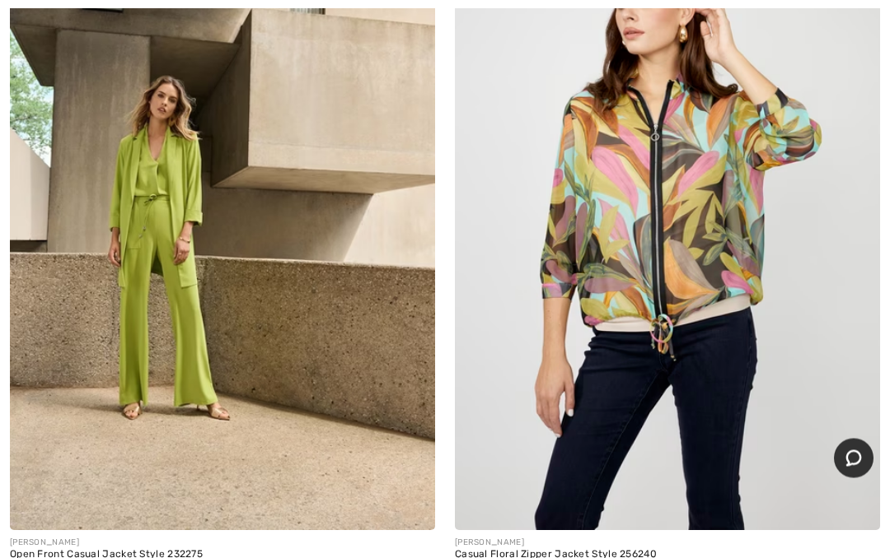
scroll to position [11995, 0]
click at [879, 217] on img at bounding box center [667, 211] width 425 height 638
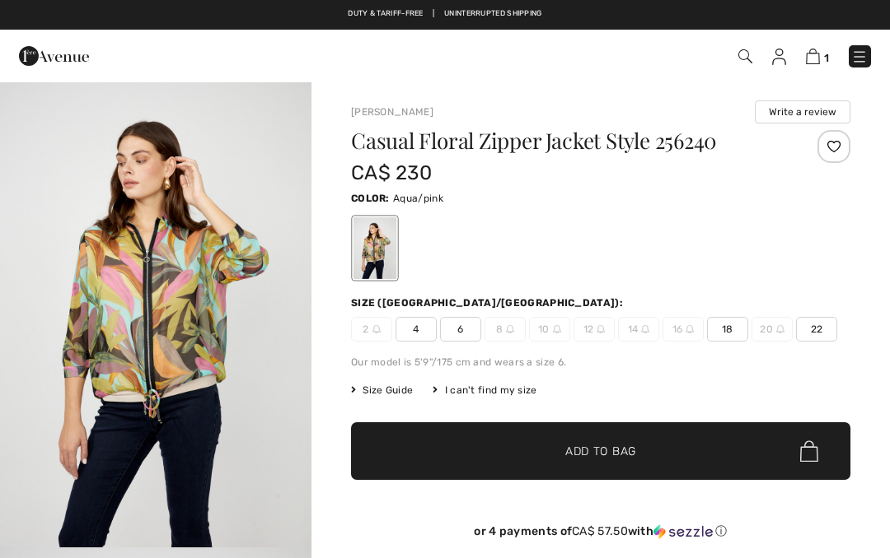
checkbox input "true"
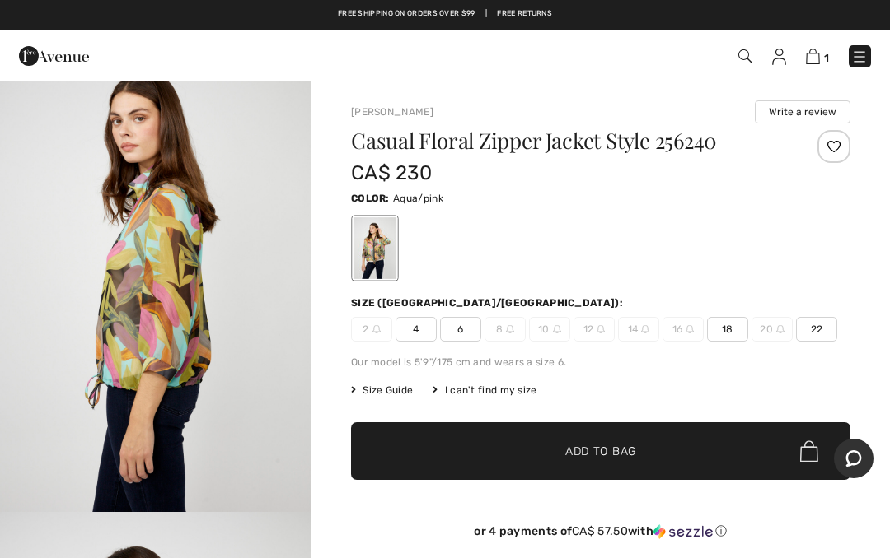
scroll to position [502, 0]
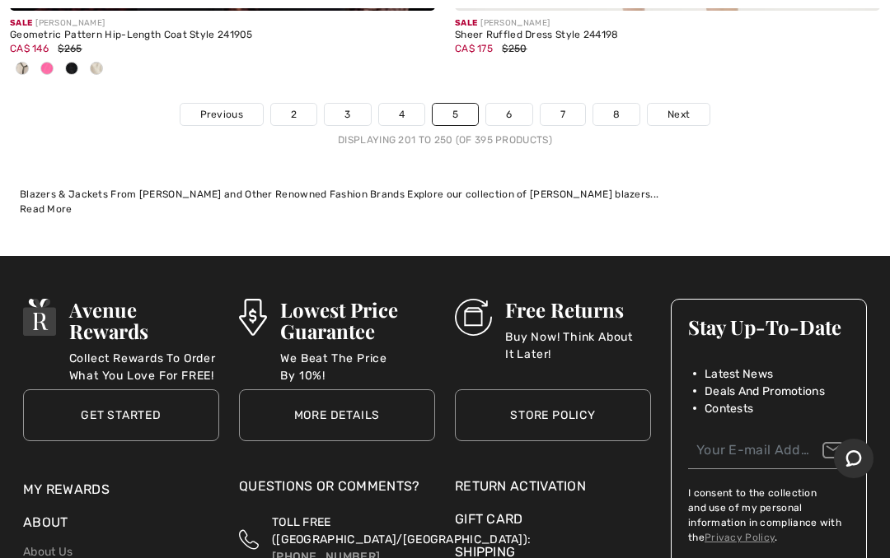
scroll to position [18626, 0]
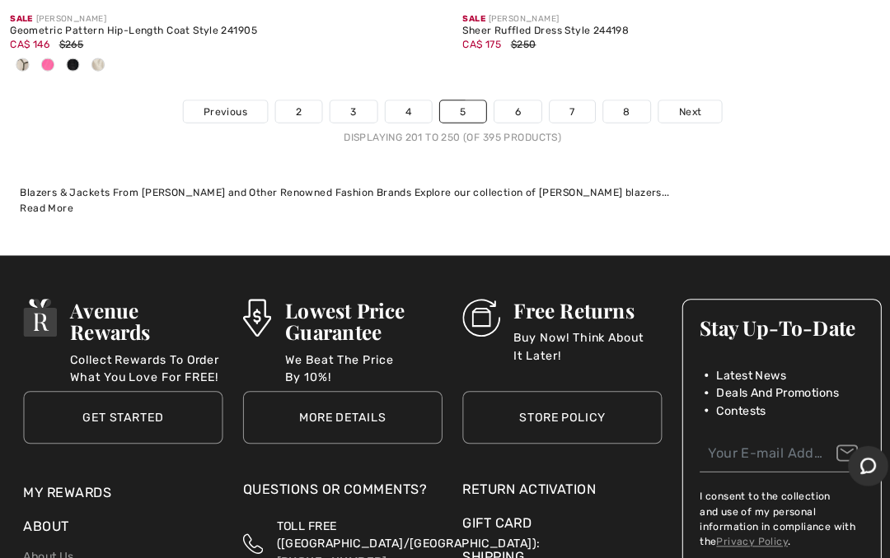
click at [515, 100] on link "6" at bounding box center [508, 110] width 45 height 21
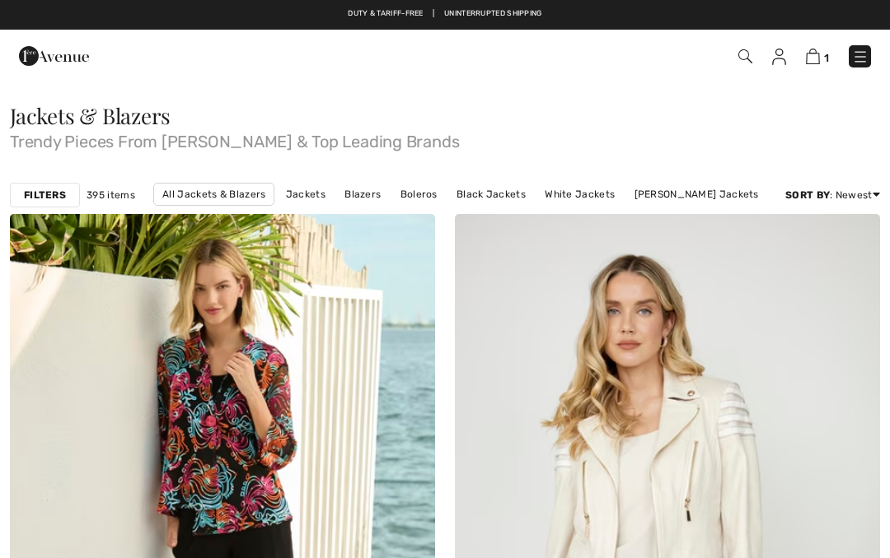
checkbox input "true"
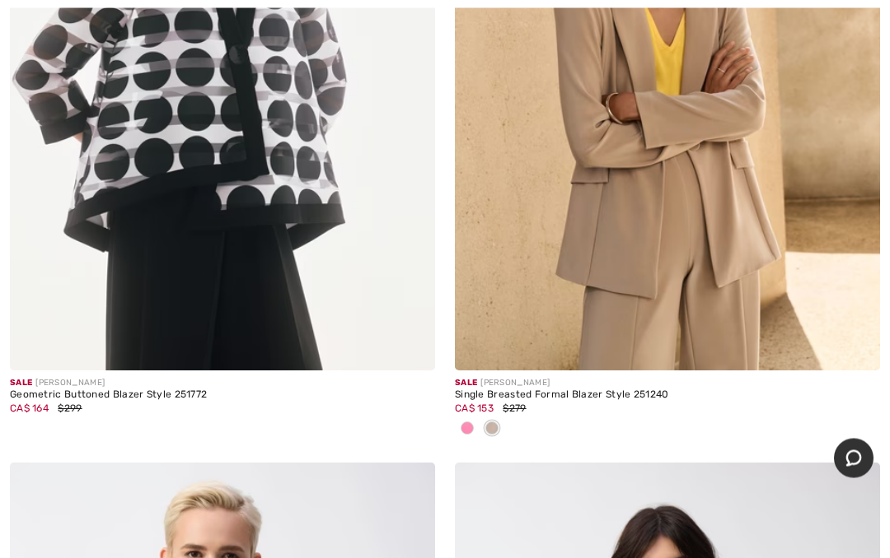
scroll to position [7755, 0]
click at [593, 216] on img at bounding box center [667, 52] width 425 height 638
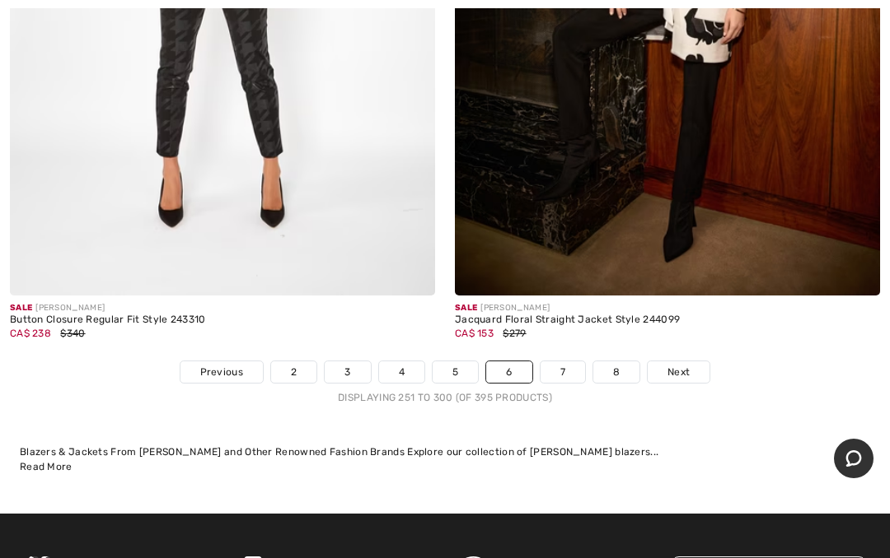
scroll to position [18275, 0]
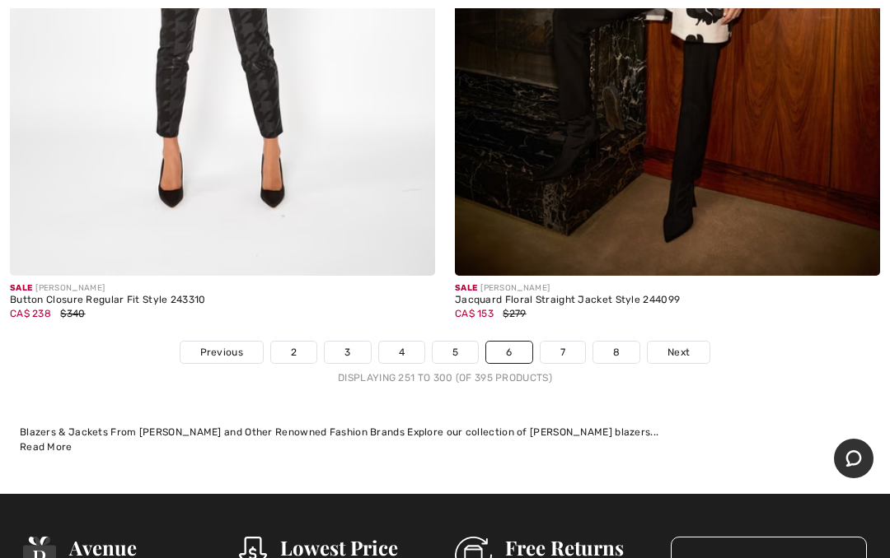
click at [568, 343] on link "7" at bounding box center [562, 352] width 44 height 21
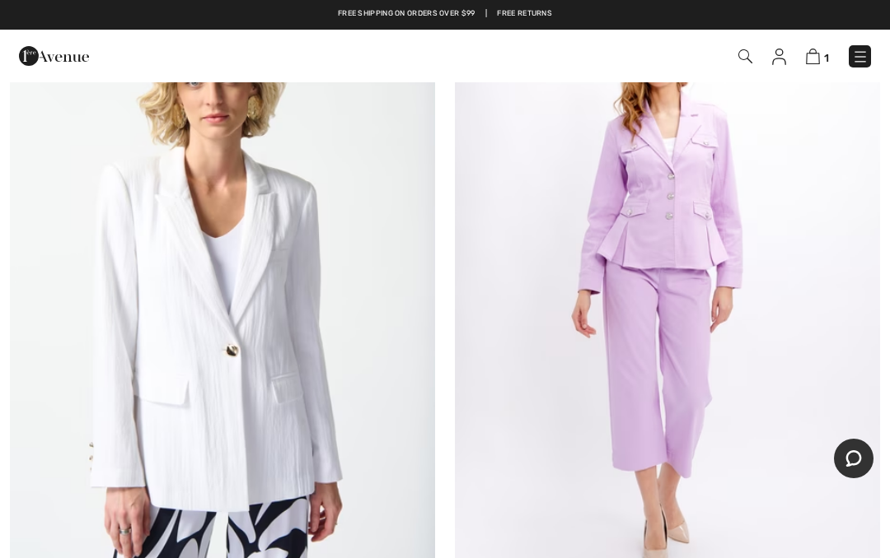
scroll to position [17913, 0]
